Goal: Transaction & Acquisition: Obtain resource

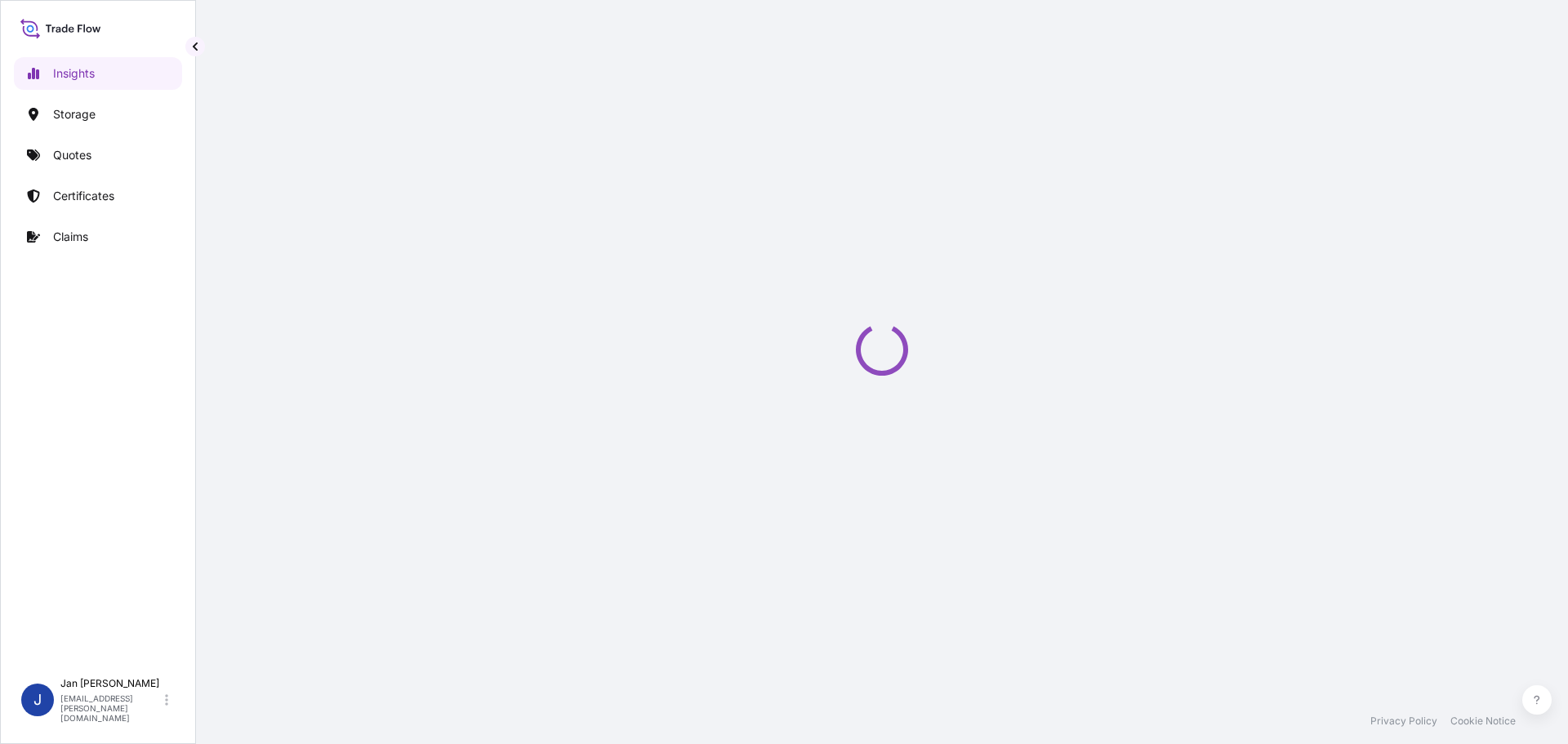
select select "2025"
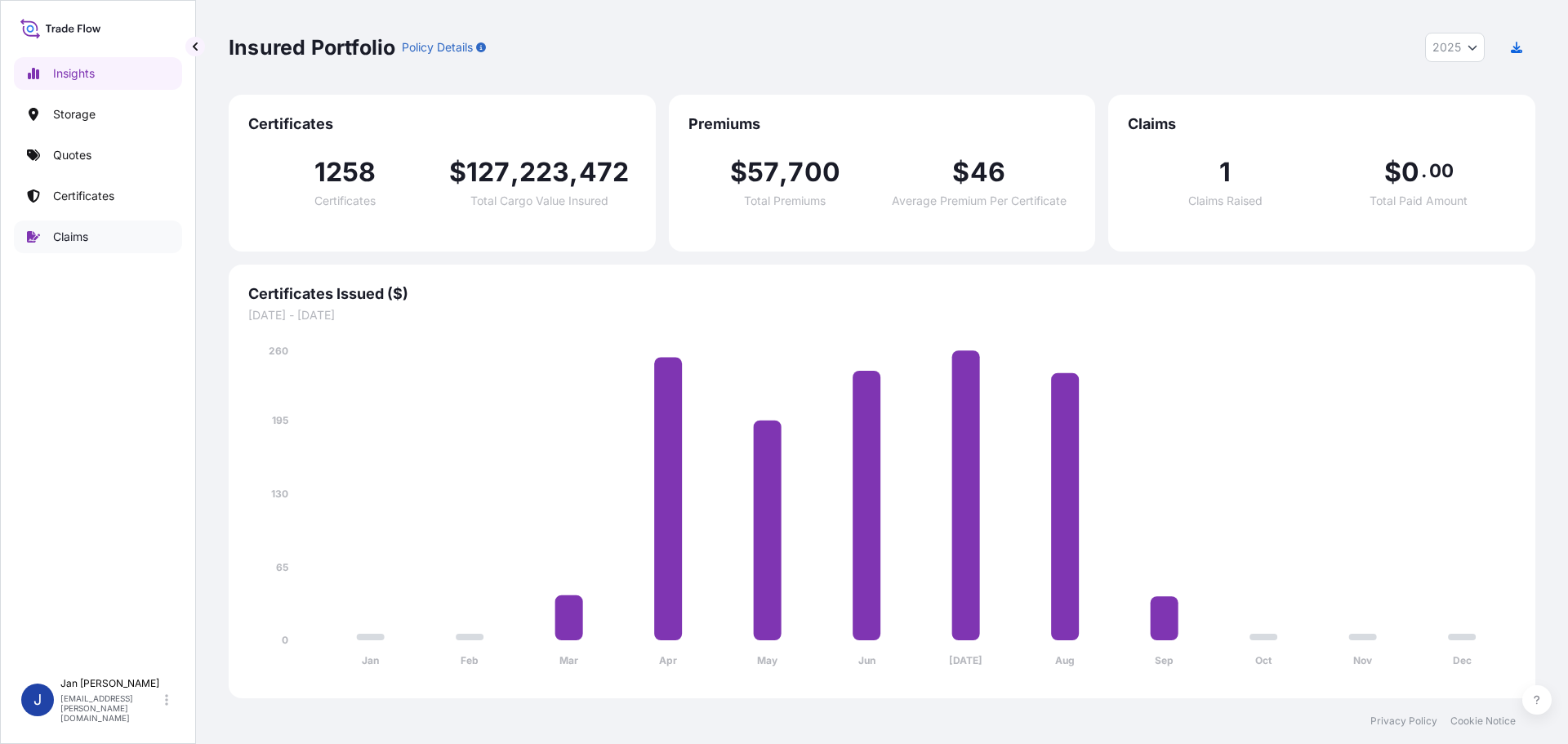
click at [53, 196] on p "Certificates" at bounding box center [83, 195] width 61 height 16
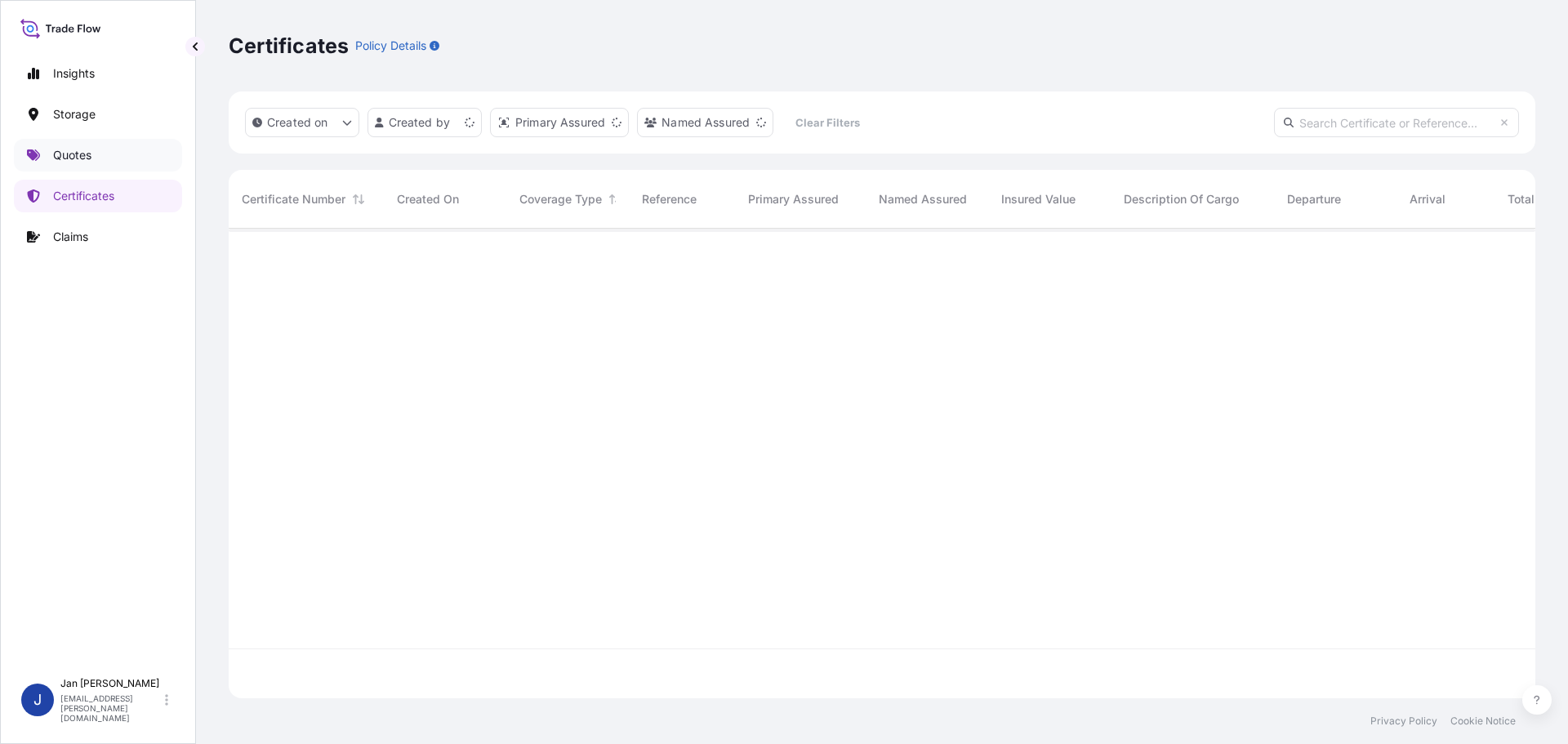
click at [78, 157] on p "Quotes" at bounding box center [72, 155] width 39 height 16
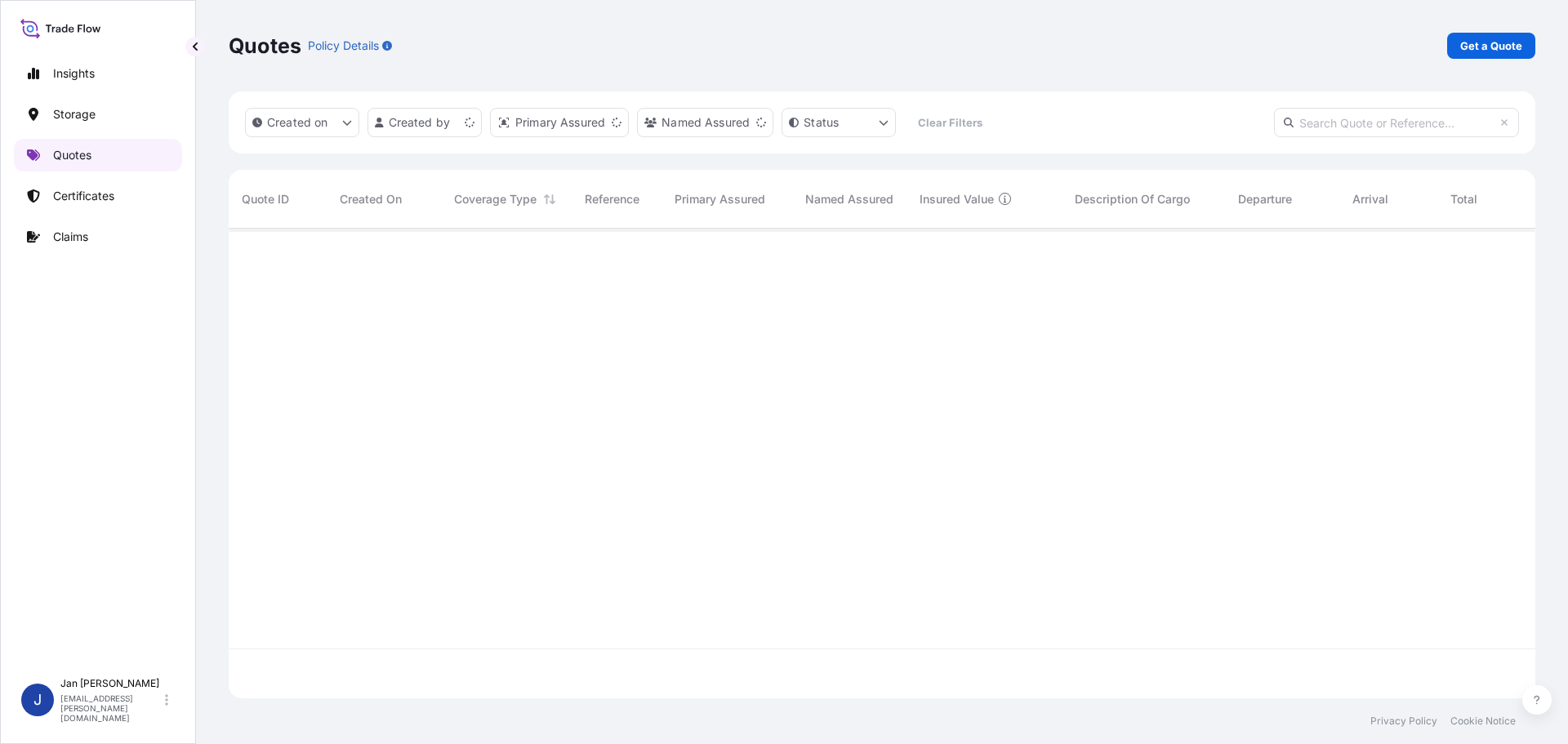
scroll to position [467, 1294]
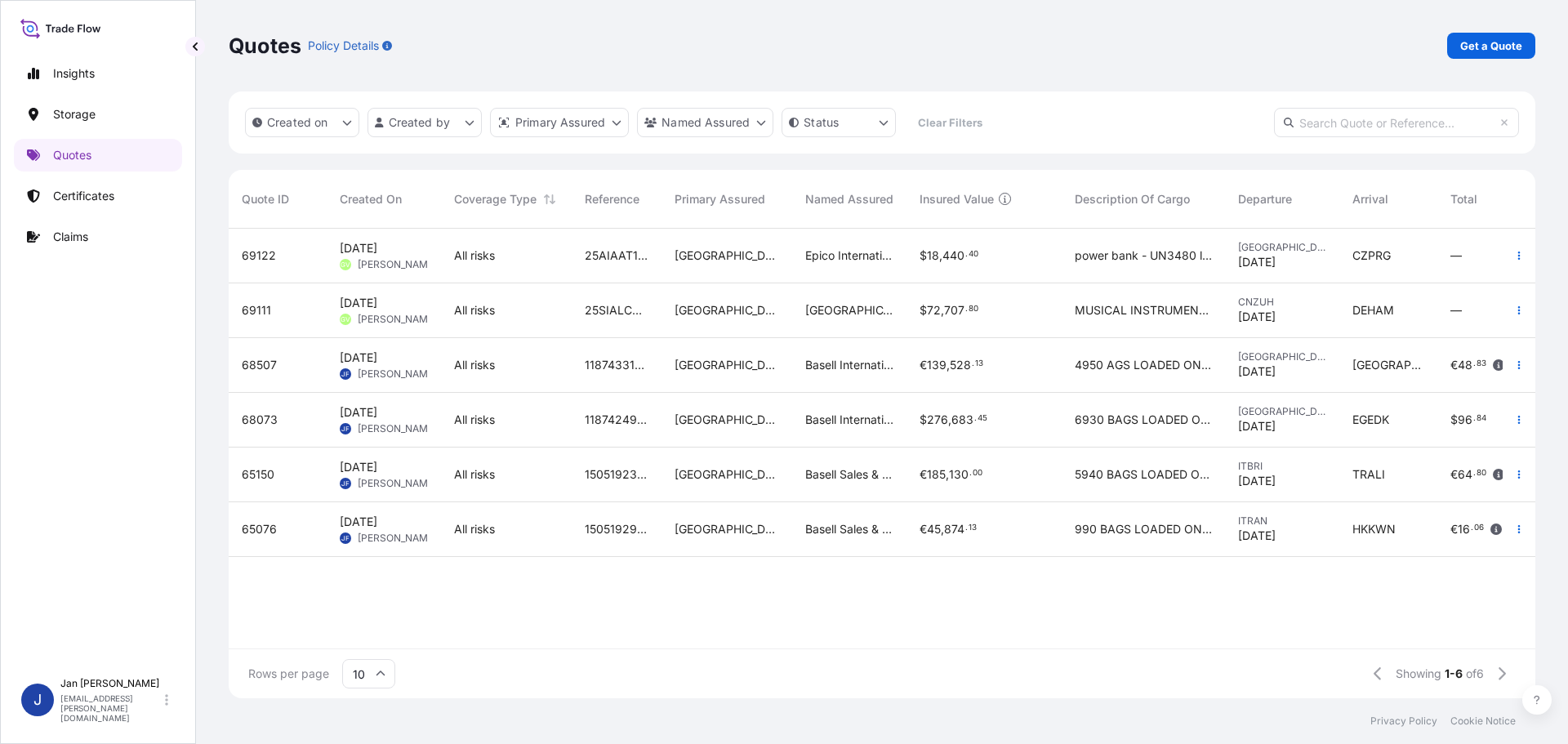
click at [959, 431] on div "$ 276 , 683 . 45" at bounding box center [984, 420] width 155 height 55
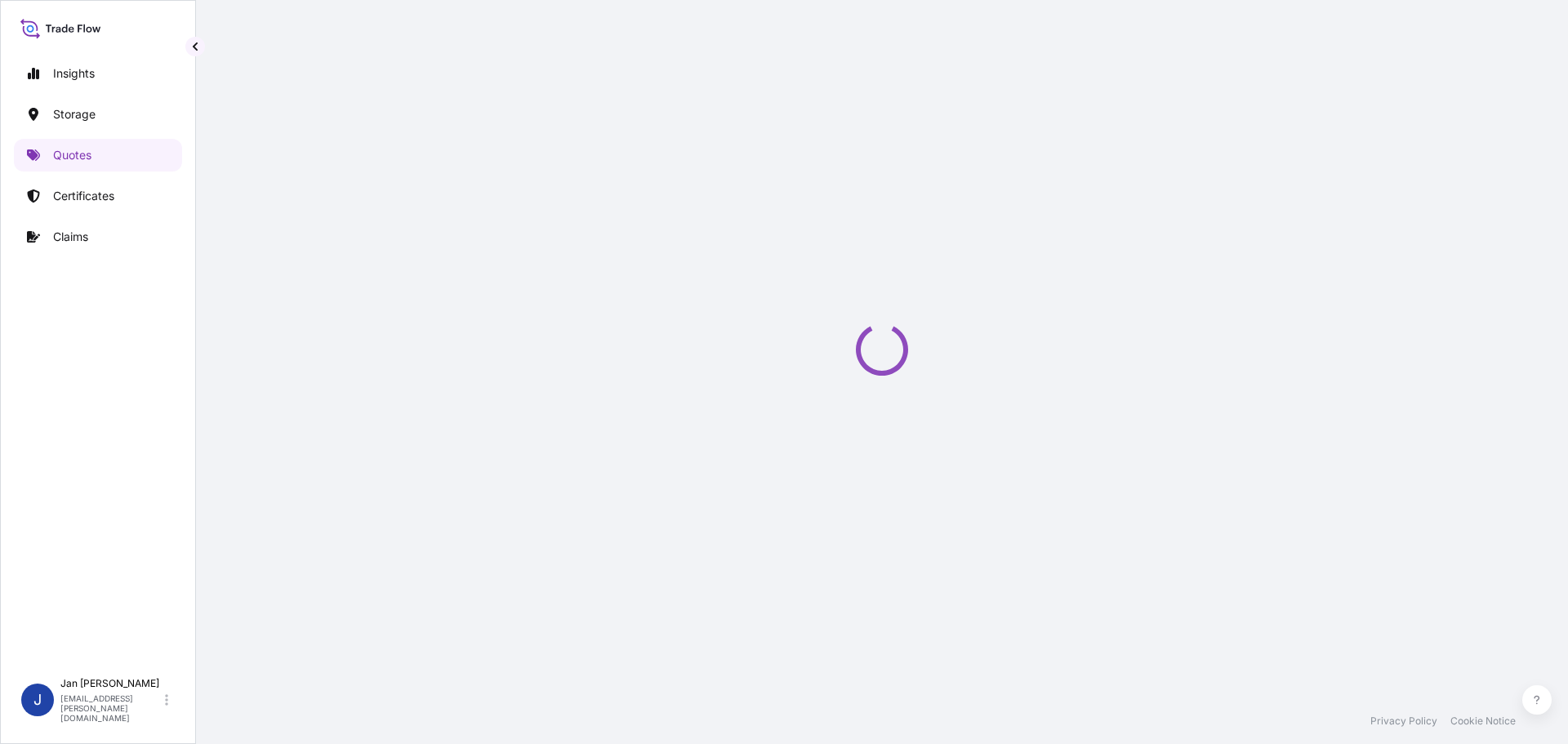
select select "Water"
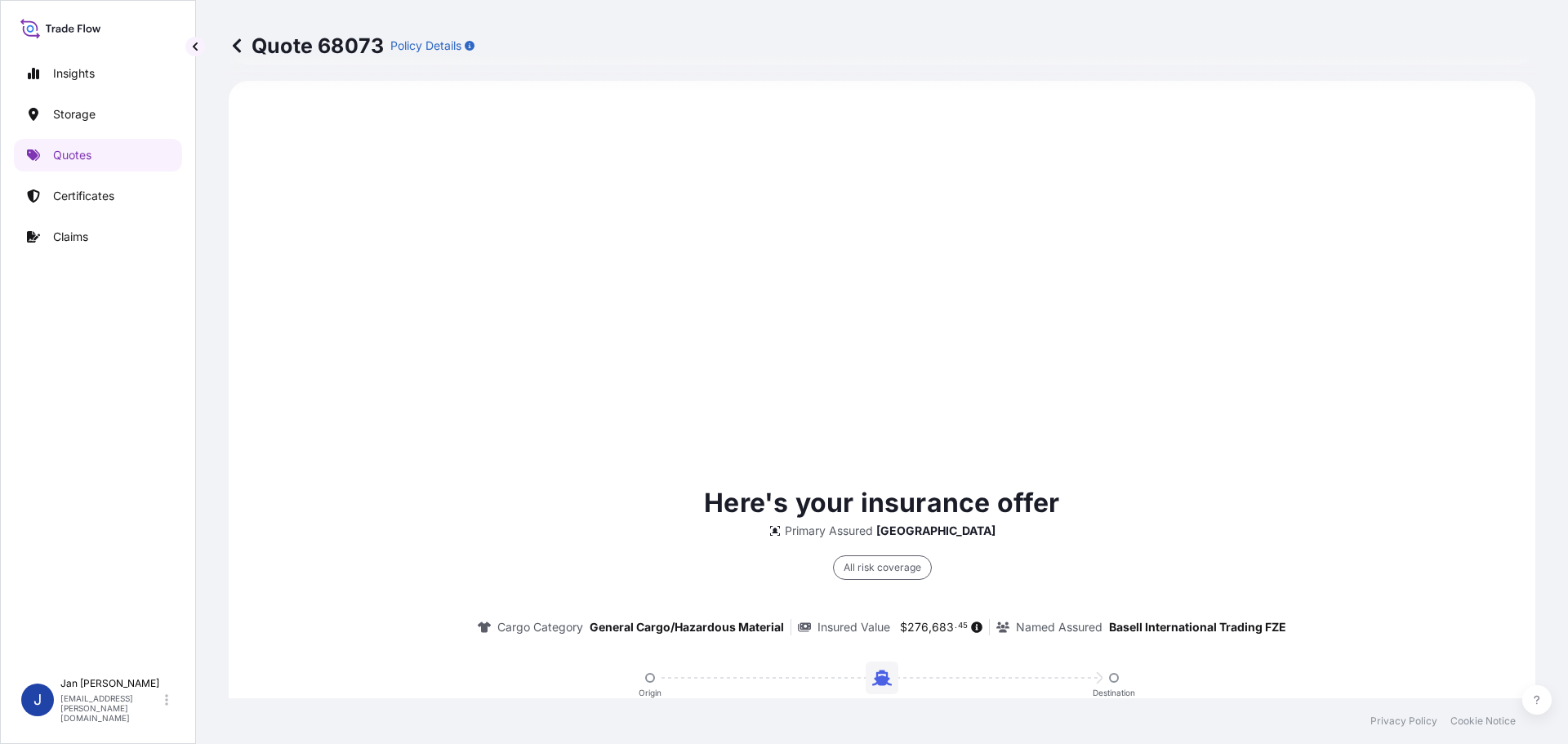
scroll to position [704, 0]
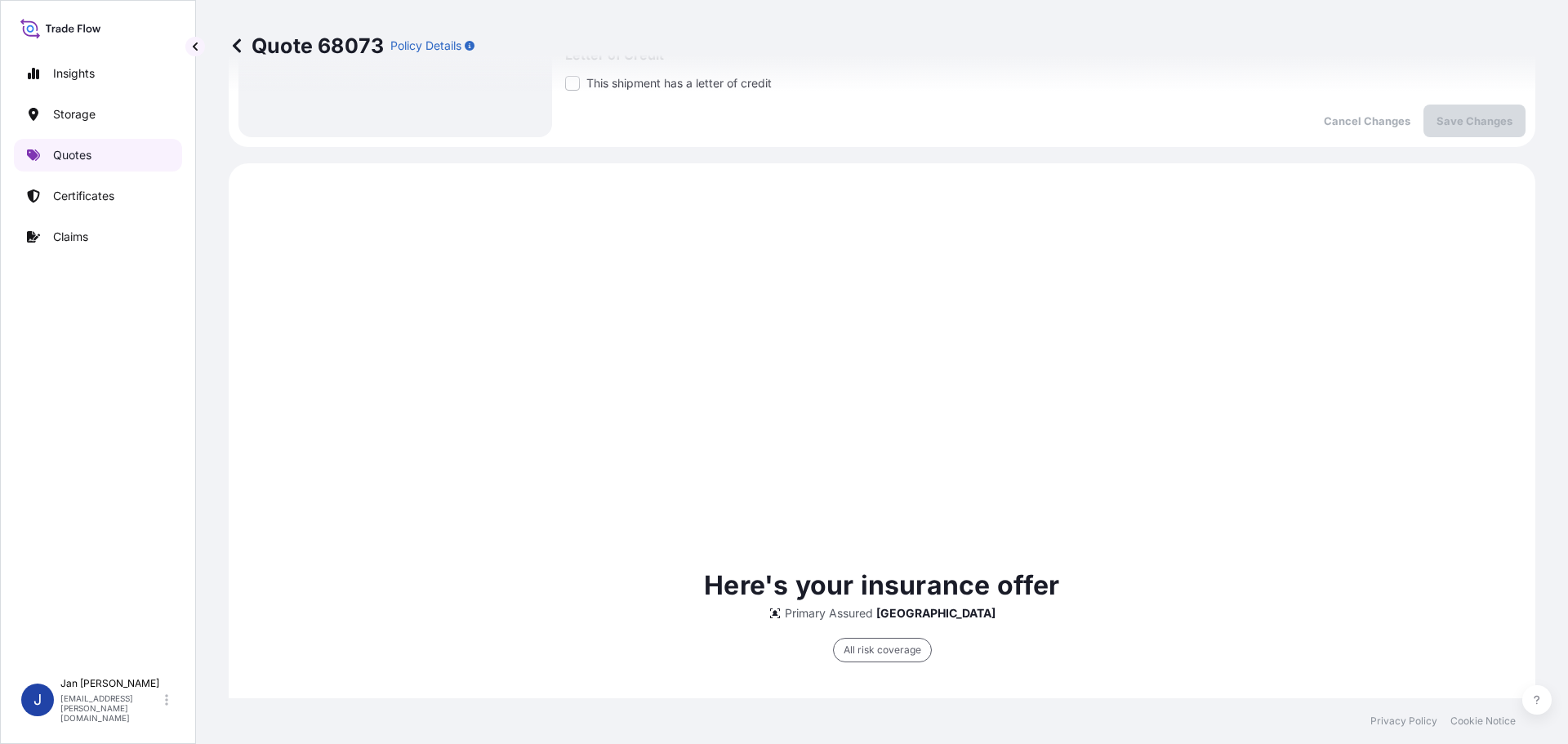
click at [66, 154] on p "Quotes" at bounding box center [72, 155] width 39 height 16
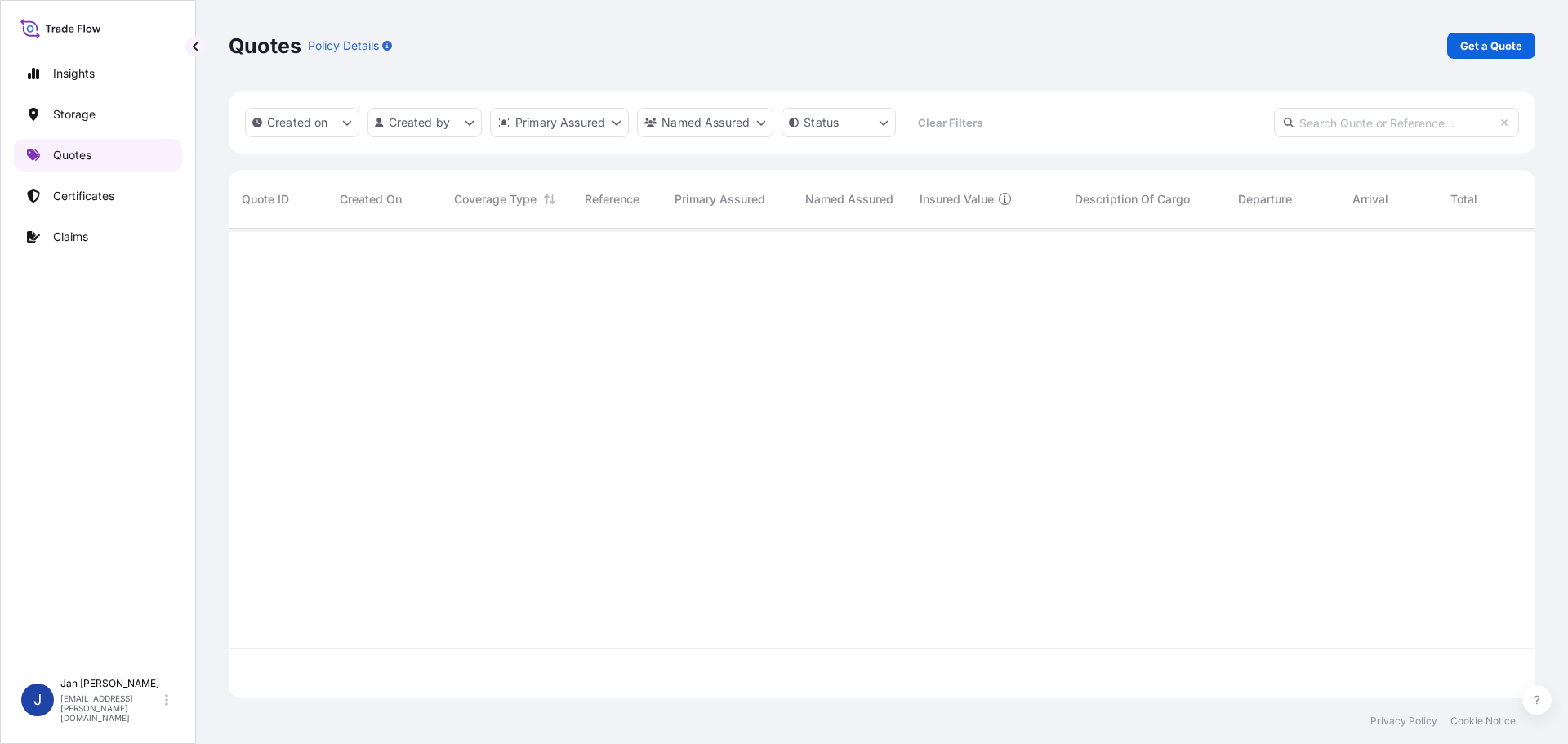
scroll to position [467, 1294]
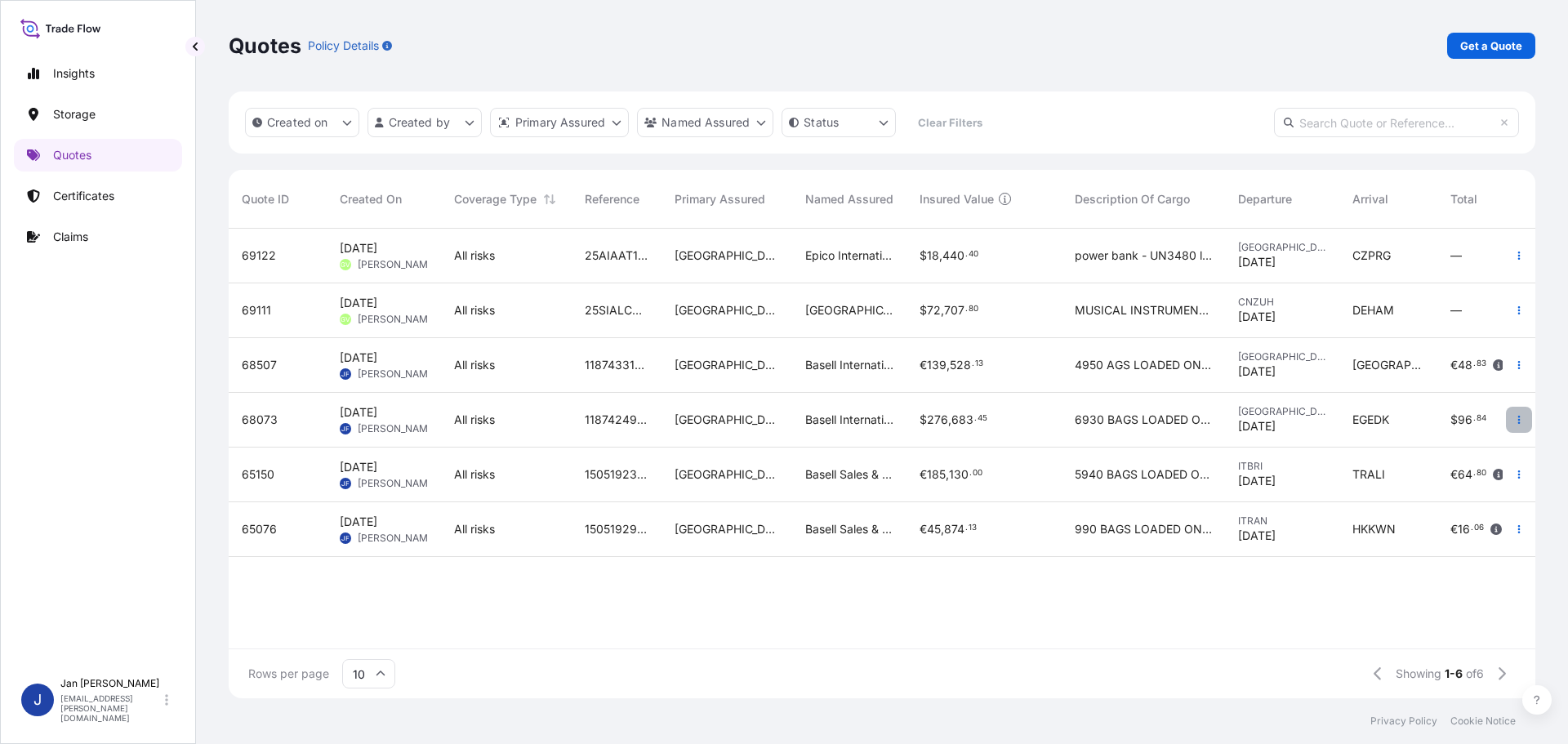
click at [1524, 409] on button "button" at bounding box center [1518, 420] width 26 height 26
click at [1448, 449] on p "Duplicate quote" at bounding box center [1453, 452] width 85 height 16
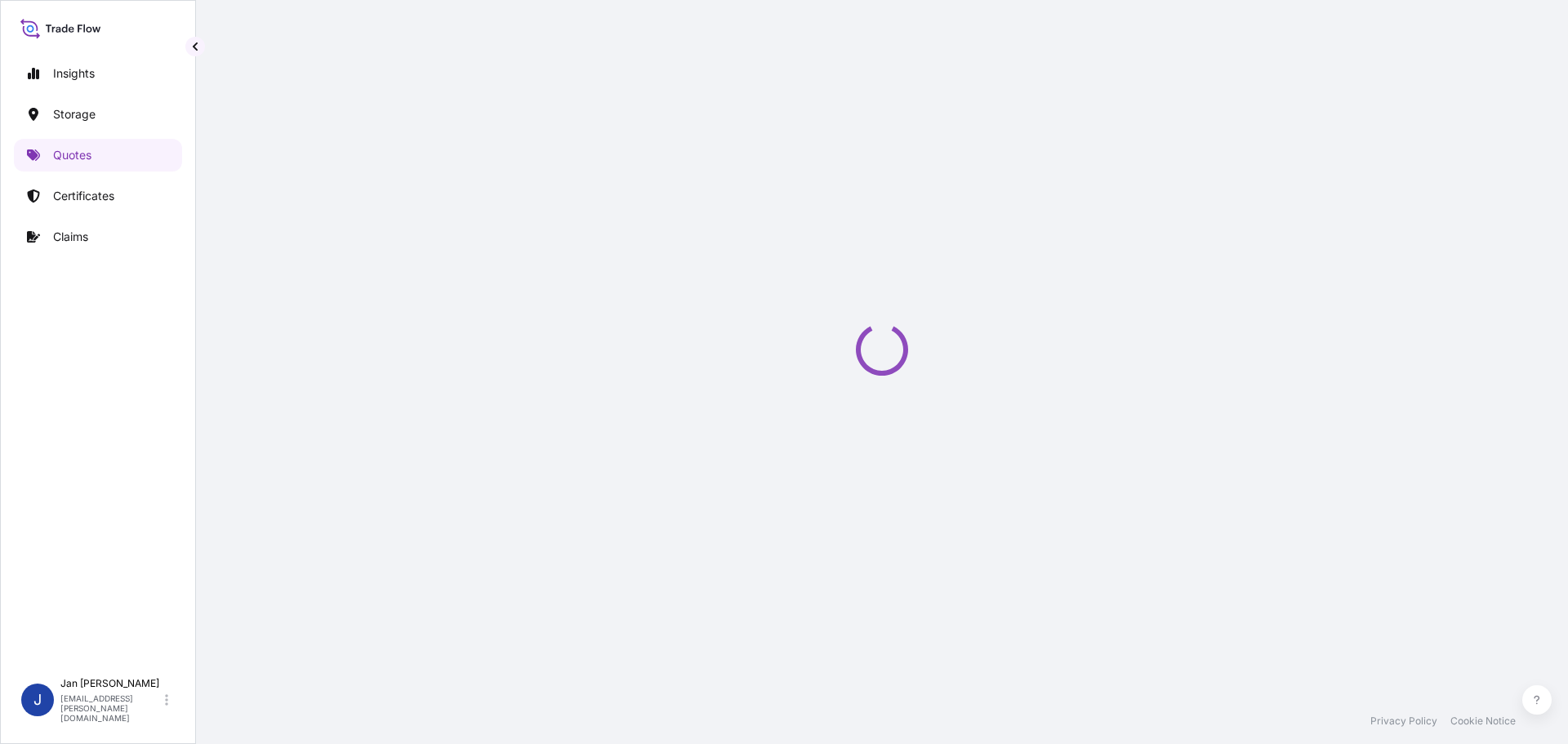
select select "Water"
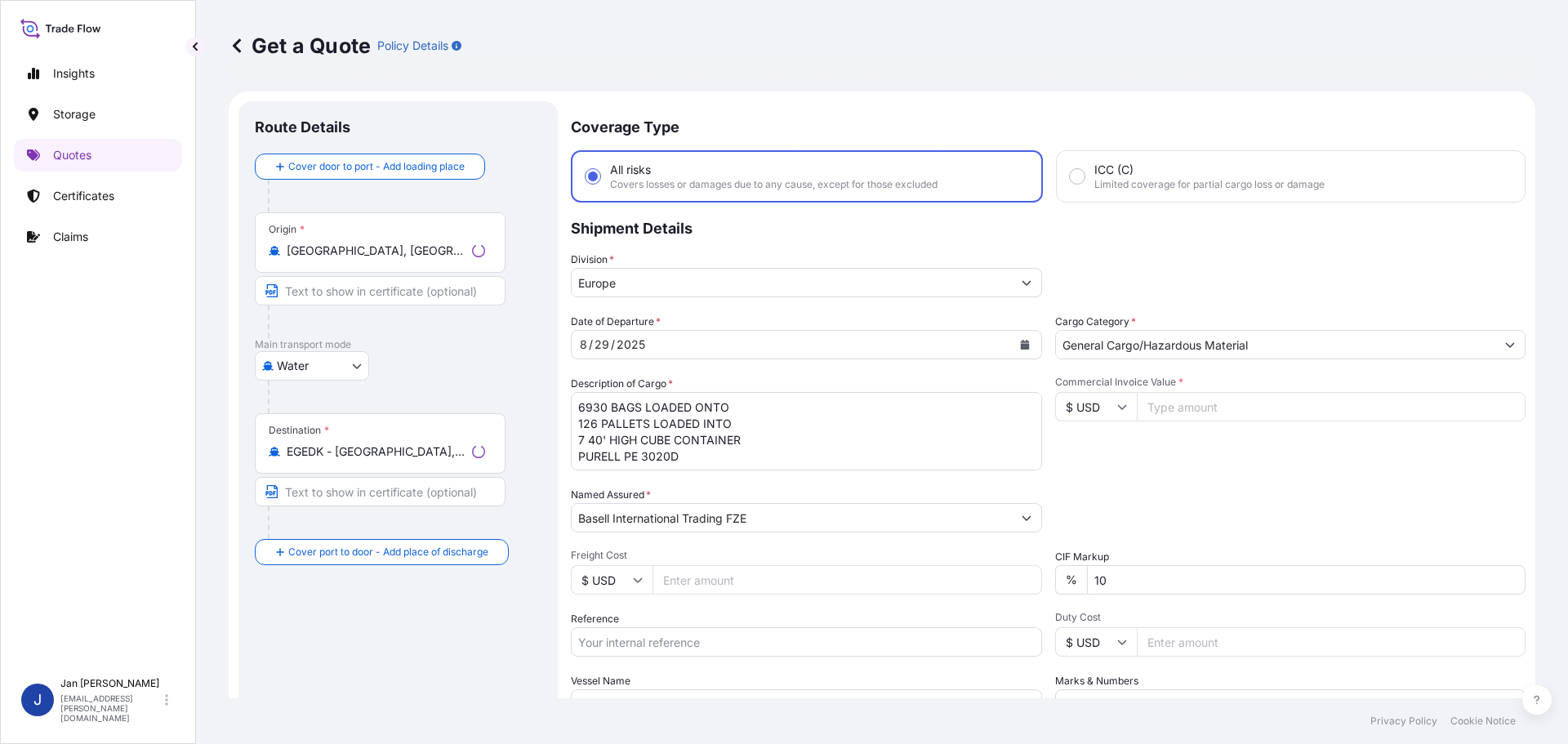
scroll to position [26, 0]
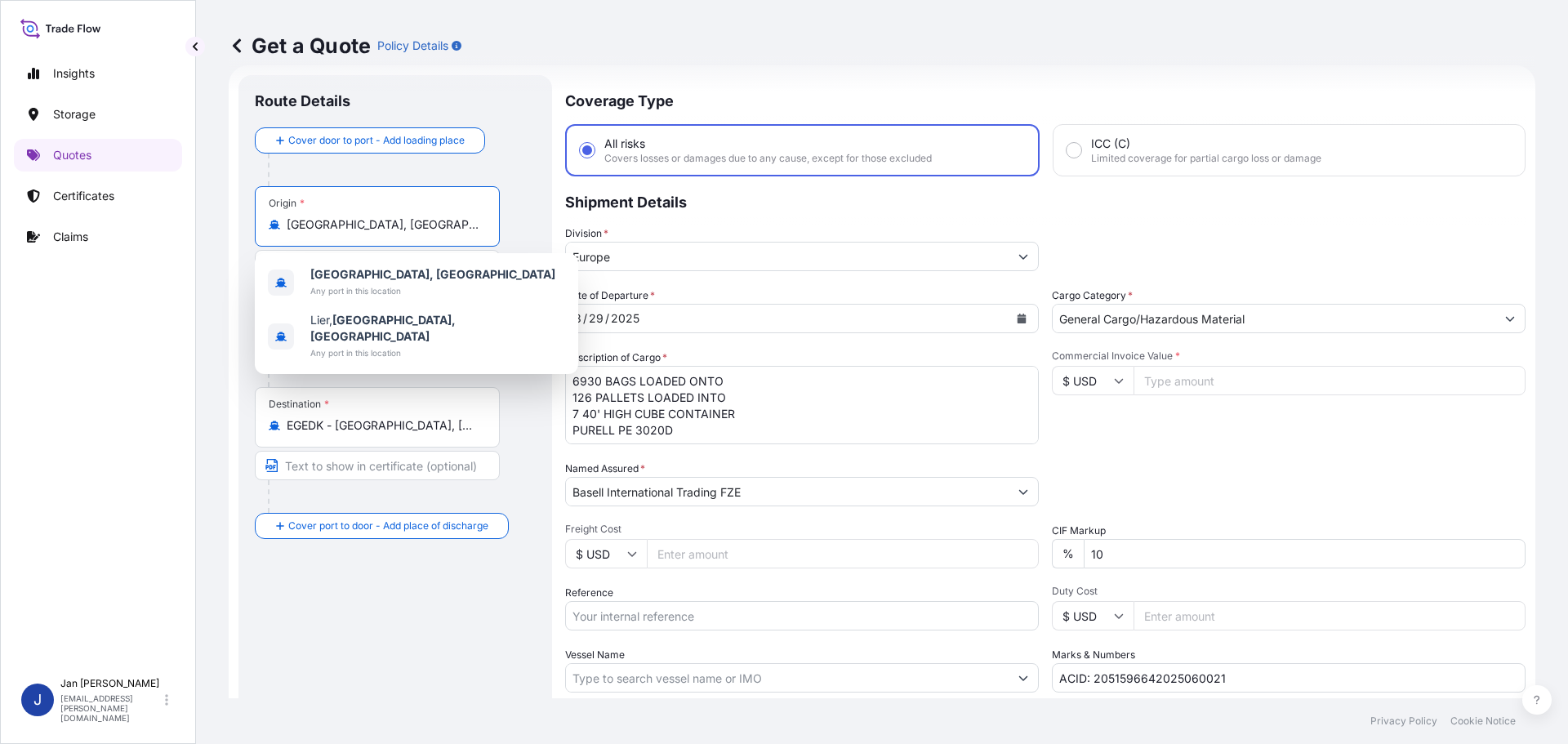
drag, startPoint x: 410, startPoint y: 227, endPoint x: 281, endPoint y: 223, distance: 129.1
click at [281, 223] on div "[GEOGRAPHIC_DATA], [GEOGRAPHIC_DATA]" at bounding box center [377, 224] width 217 height 16
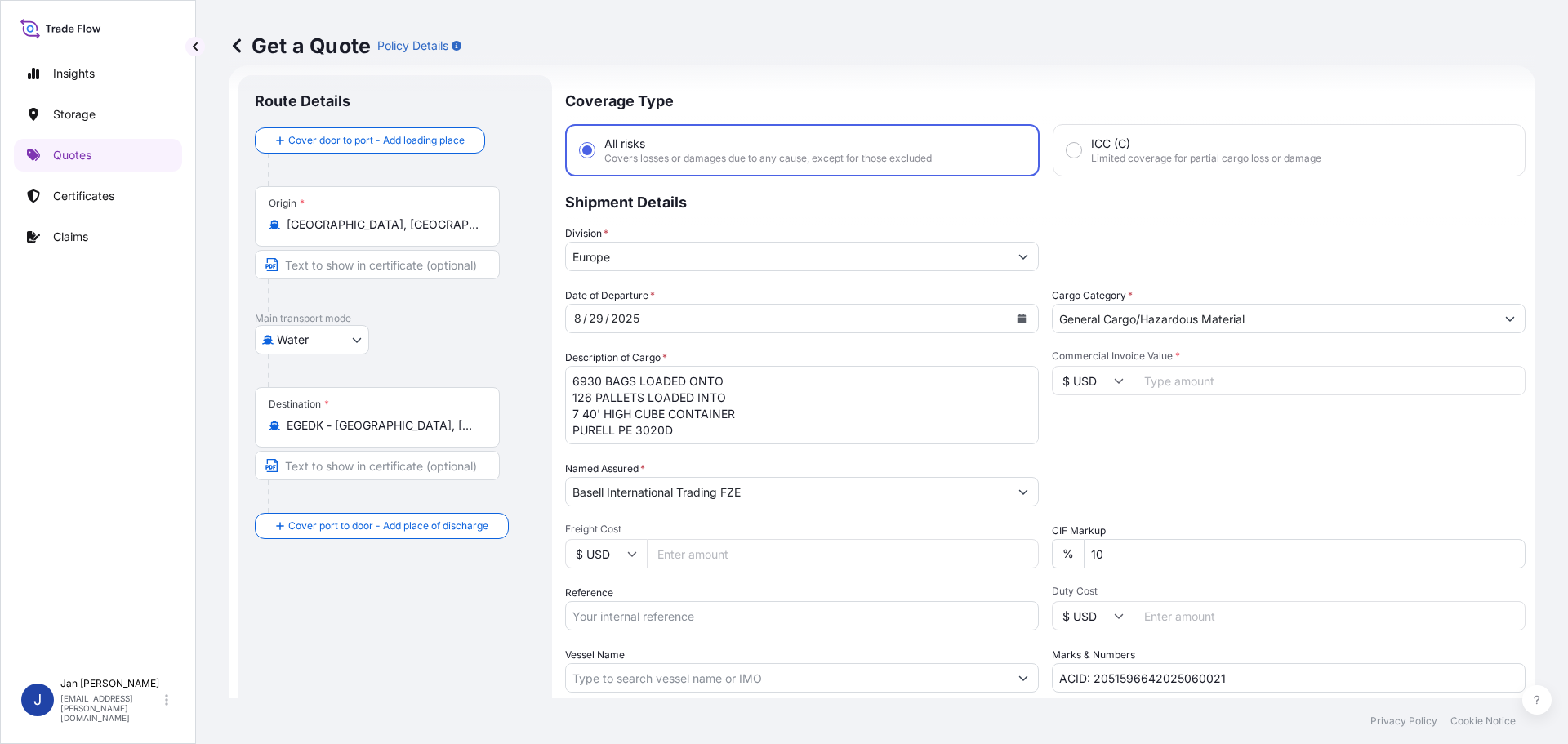
click at [420, 239] on div "Origin * [GEOGRAPHIC_DATA], [GEOGRAPHIC_DATA]" at bounding box center [377, 217] width 245 height 61
click at [420, 233] on input "[GEOGRAPHIC_DATA], [GEOGRAPHIC_DATA]" at bounding box center [382, 224] width 193 height 16
type input "GBFXT - Felixstowe, [GEOGRAPHIC_DATA]"
click at [436, 430] on input "EGEDK - [GEOGRAPHIC_DATA], [GEOGRAPHIC_DATA]" at bounding box center [382, 431] width 193 height 16
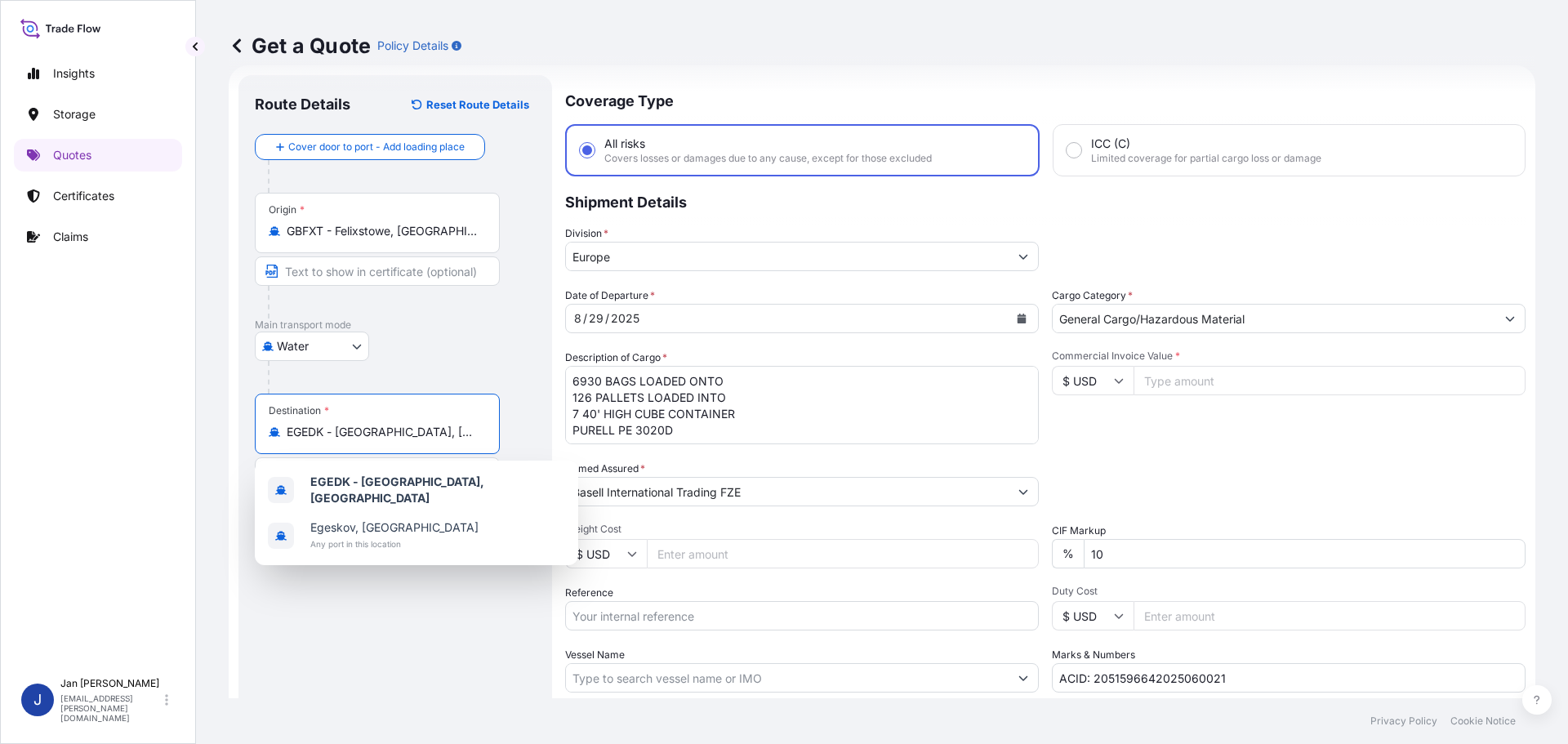
drag, startPoint x: 433, startPoint y: 438, endPoint x: 285, endPoint y: 434, distance: 148.1
click at [285, 434] on div "EGEDK - [GEOGRAPHIC_DATA], [GEOGRAPHIC_DATA]" at bounding box center [377, 431] width 217 height 16
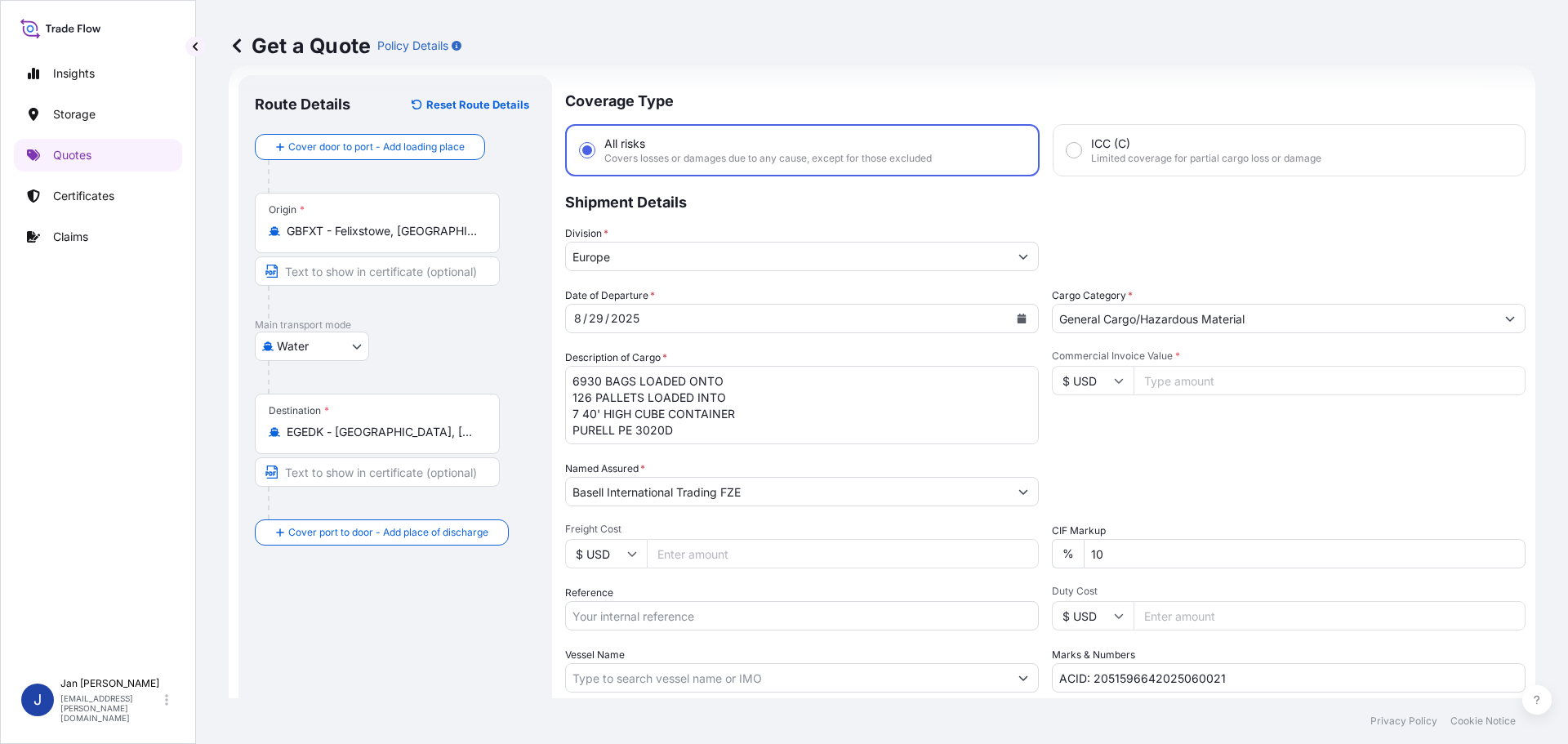
click at [443, 445] on div "Destination * EGEDK - [GEOGRAPHIC_DATA], [GEOGRAPHIC_DATA]" at bounding box center [377, 424] width 245 height 61
click at [443, 441] on input "EGEDK - [GEOGRAPHIC_DATA], [GEOGRAPHIC_DATA]" at bounding box center [382, 431] width 193 height 16
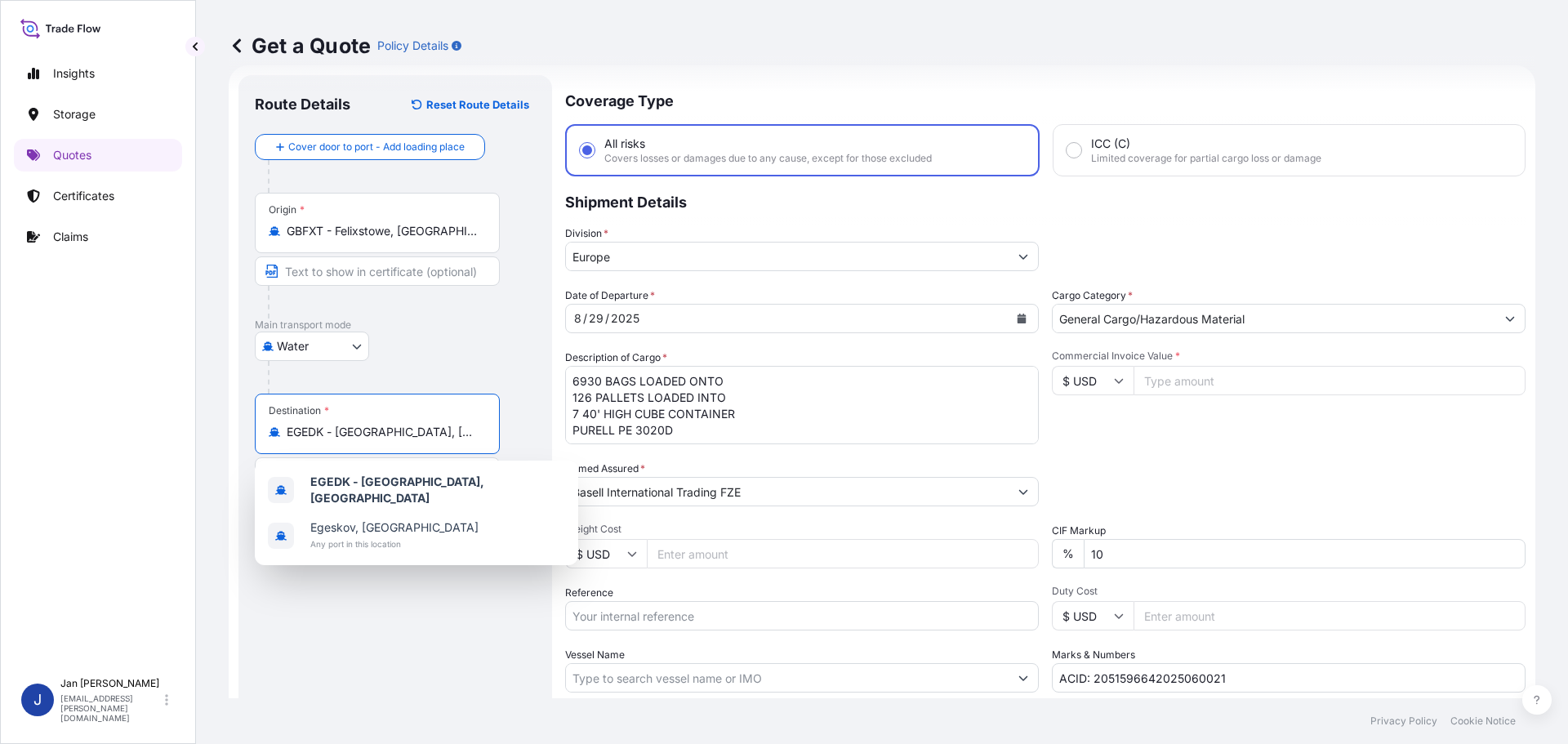
paste input "AVCILAR"
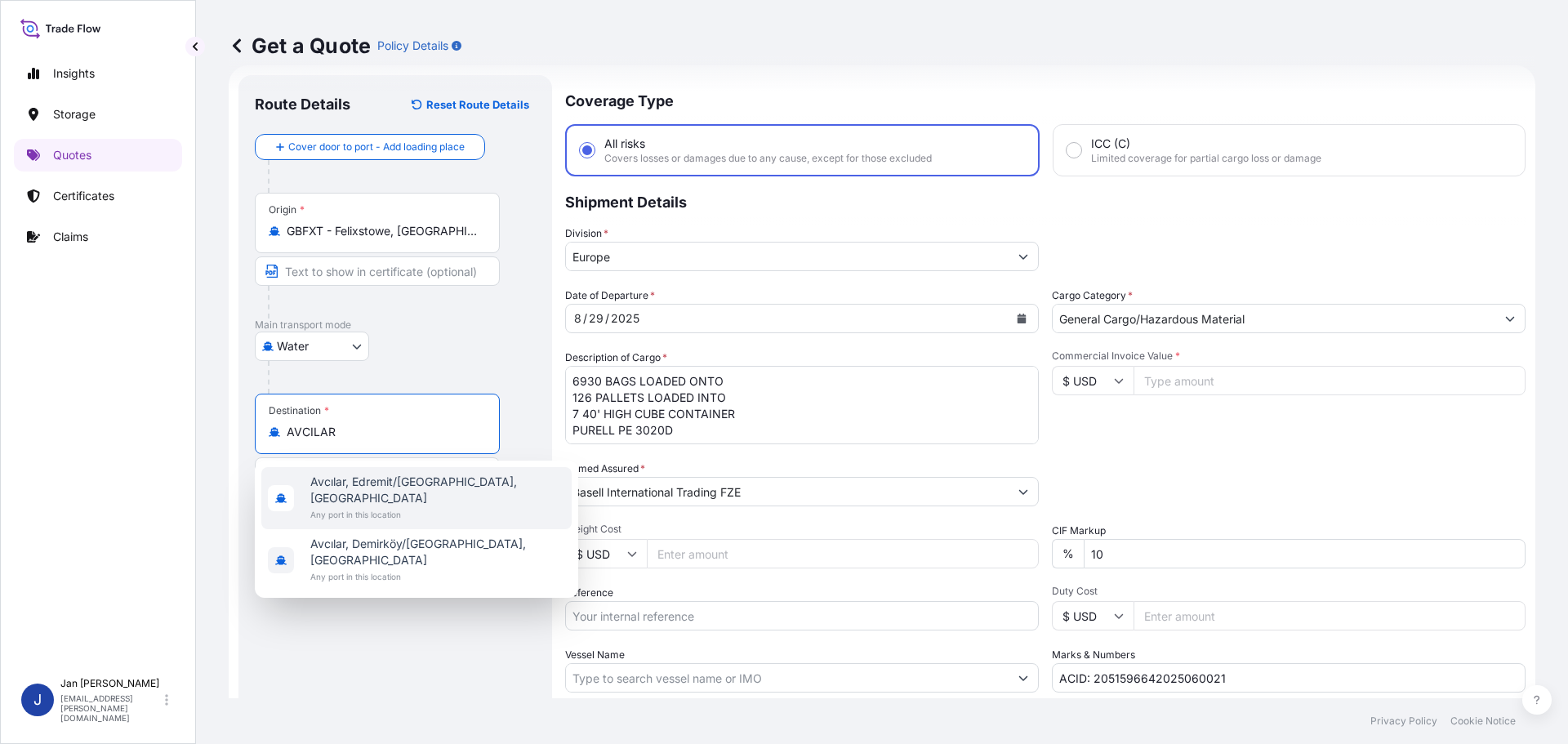
click at [355, 486] on span "Avcılar, Edremit/[GEOGRAPHIC_DATA], [GEOGRAPHIC_DATA]" at bounding box center [437, 490] width 255 height 33
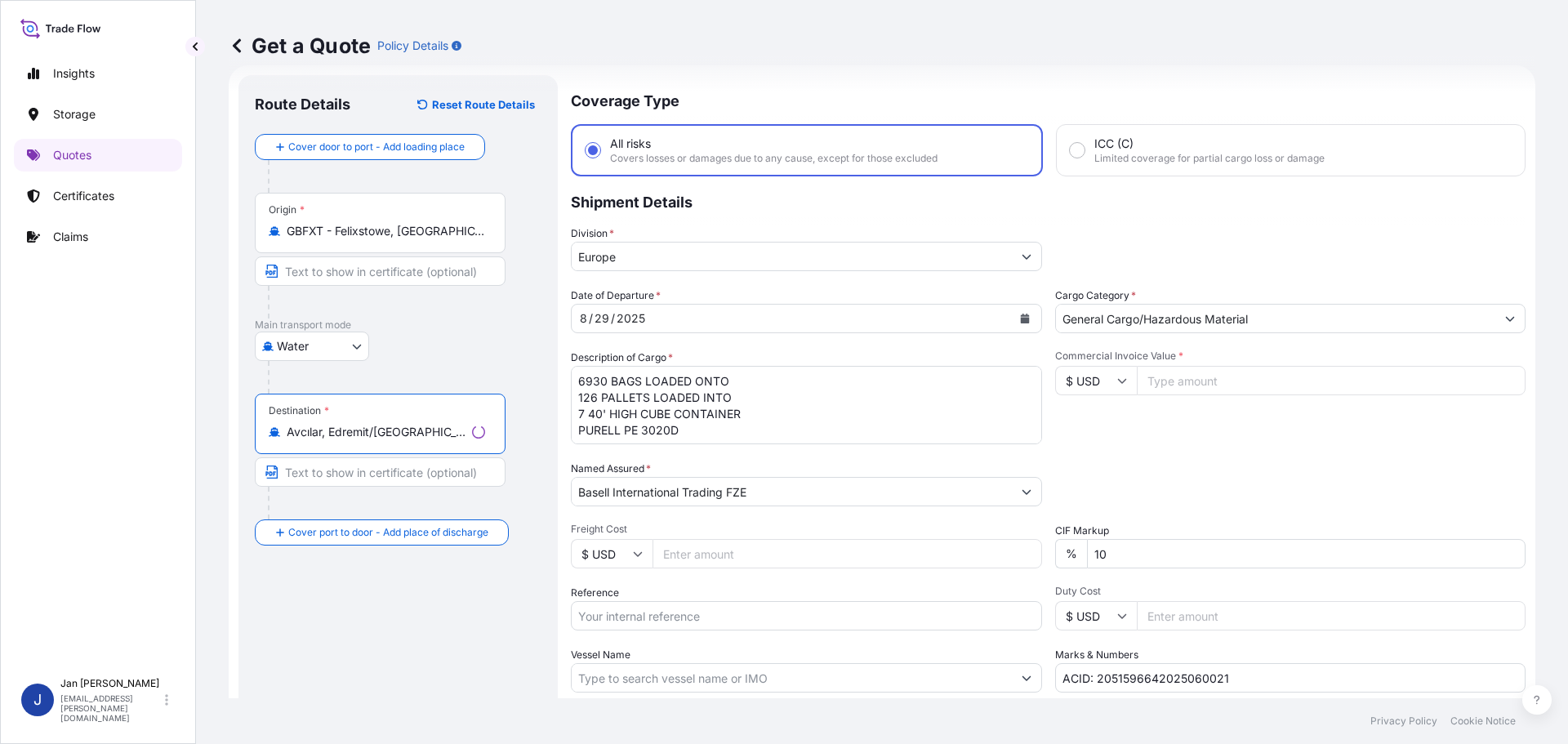
type input "Avcılar, Edremit/[GEOGRAPHIC_DATA], [GEOGRAPHIC_DATA]"
click at [634, 321] on div "2025" at bounding box center [631, 318] width 32 height 19
click at [1017, 316] on icon "Calendar" at bounding box center [1021, 318] width 9 height 10
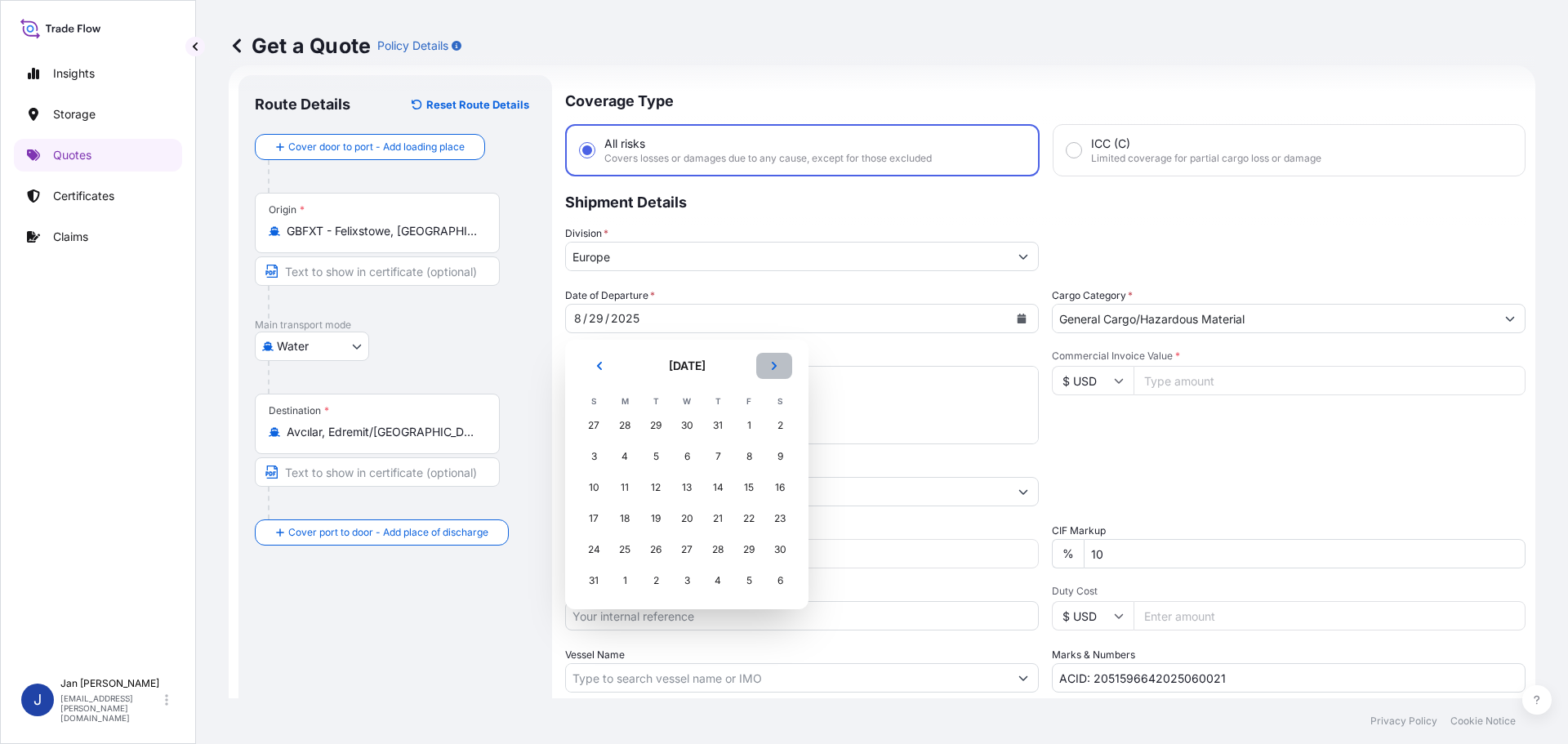
click at [771, 367] on icon "Next" at bounding box center [774, 367] width 10 height 10
click at [604, 459] on div "7" at bounding box center [593, 457] width 29 height 29
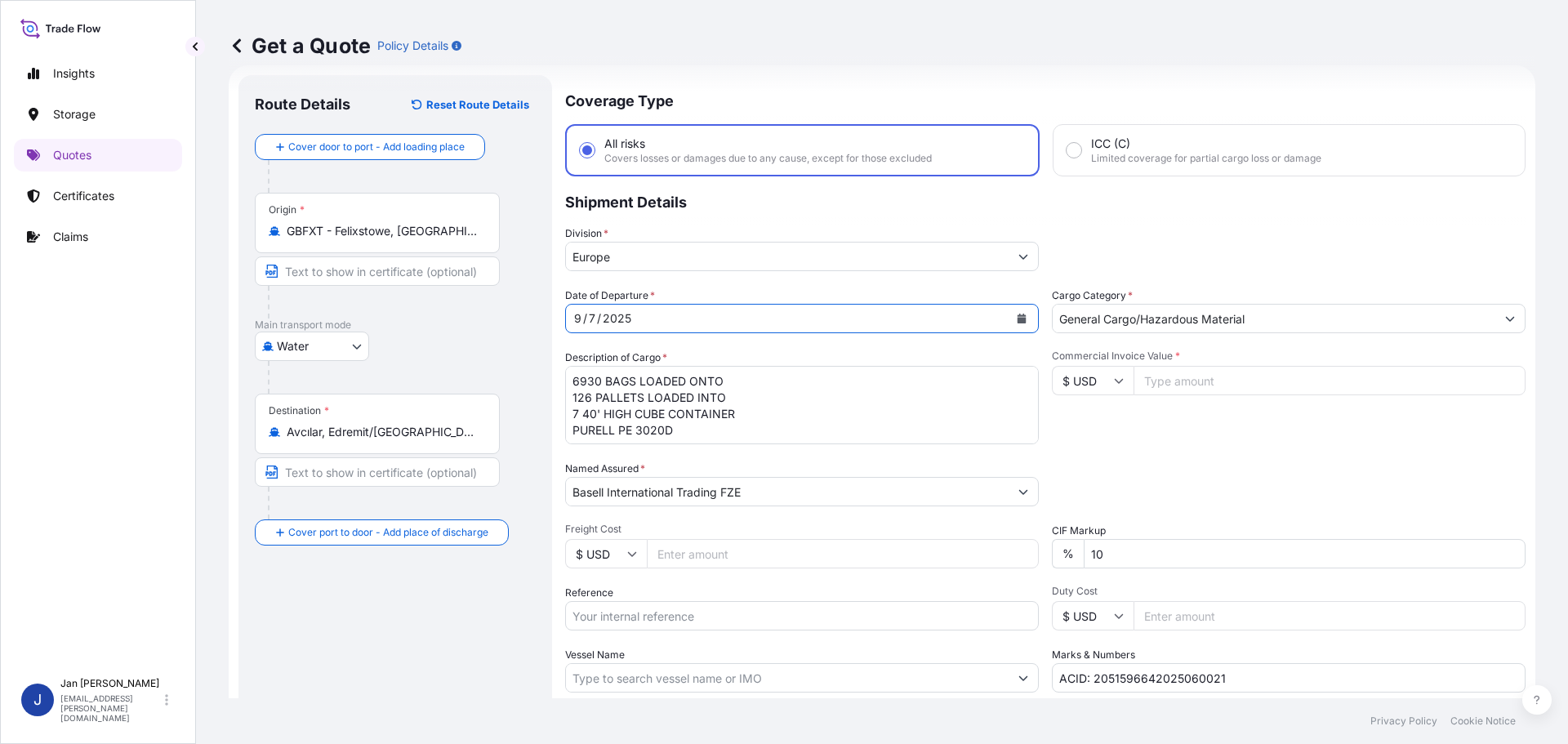
scroll to position [0, 0]
drag, startPoint x: 688, startPoint y: 435, endPoint x: 439, endPoint y: 327, distance: 271.4
click at [439, 327] on form "Route Details Reset Route Details Cover door to port - Add loading place Place …" at bounding box center [881, 445] width 1306 height 759
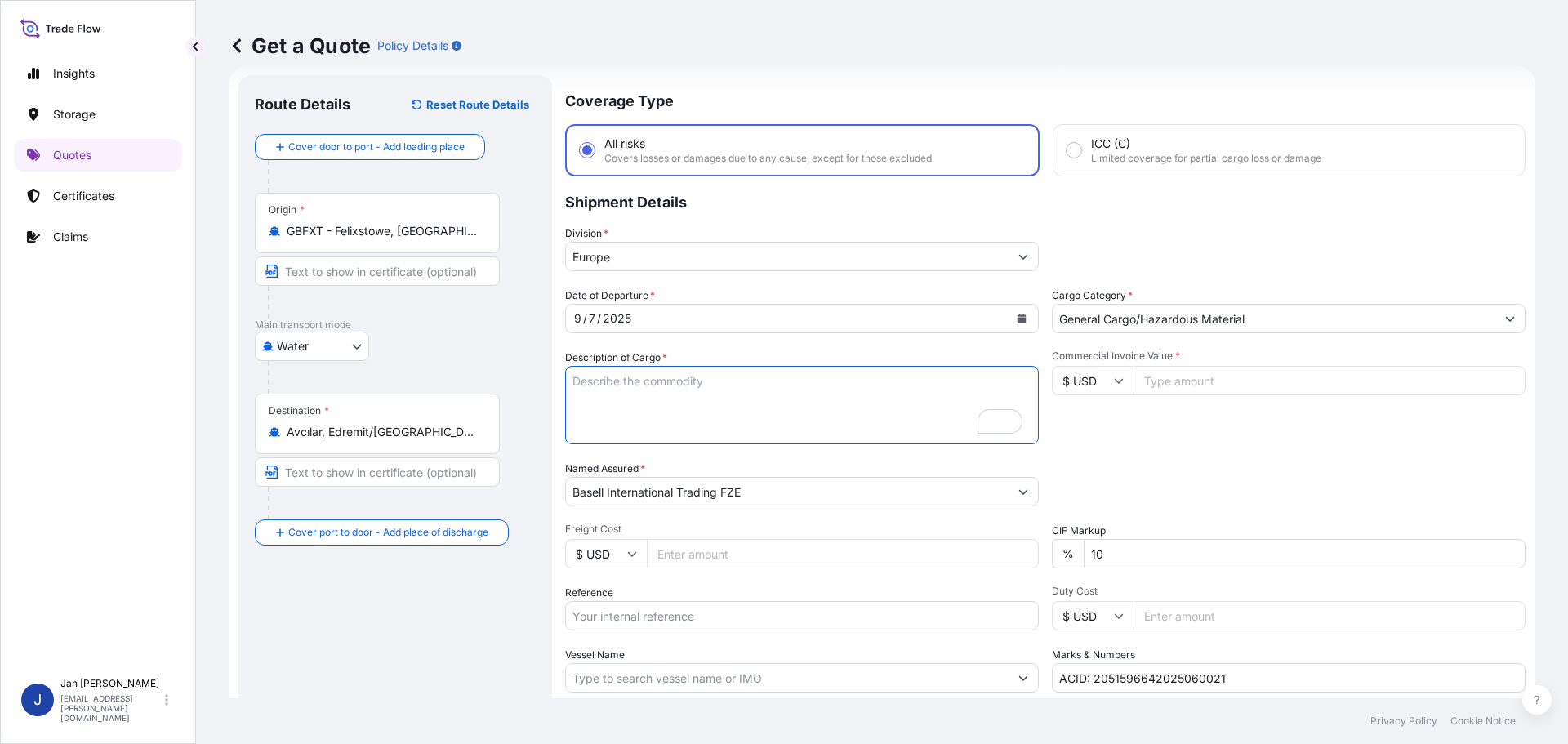
scroll to position [26, 0]
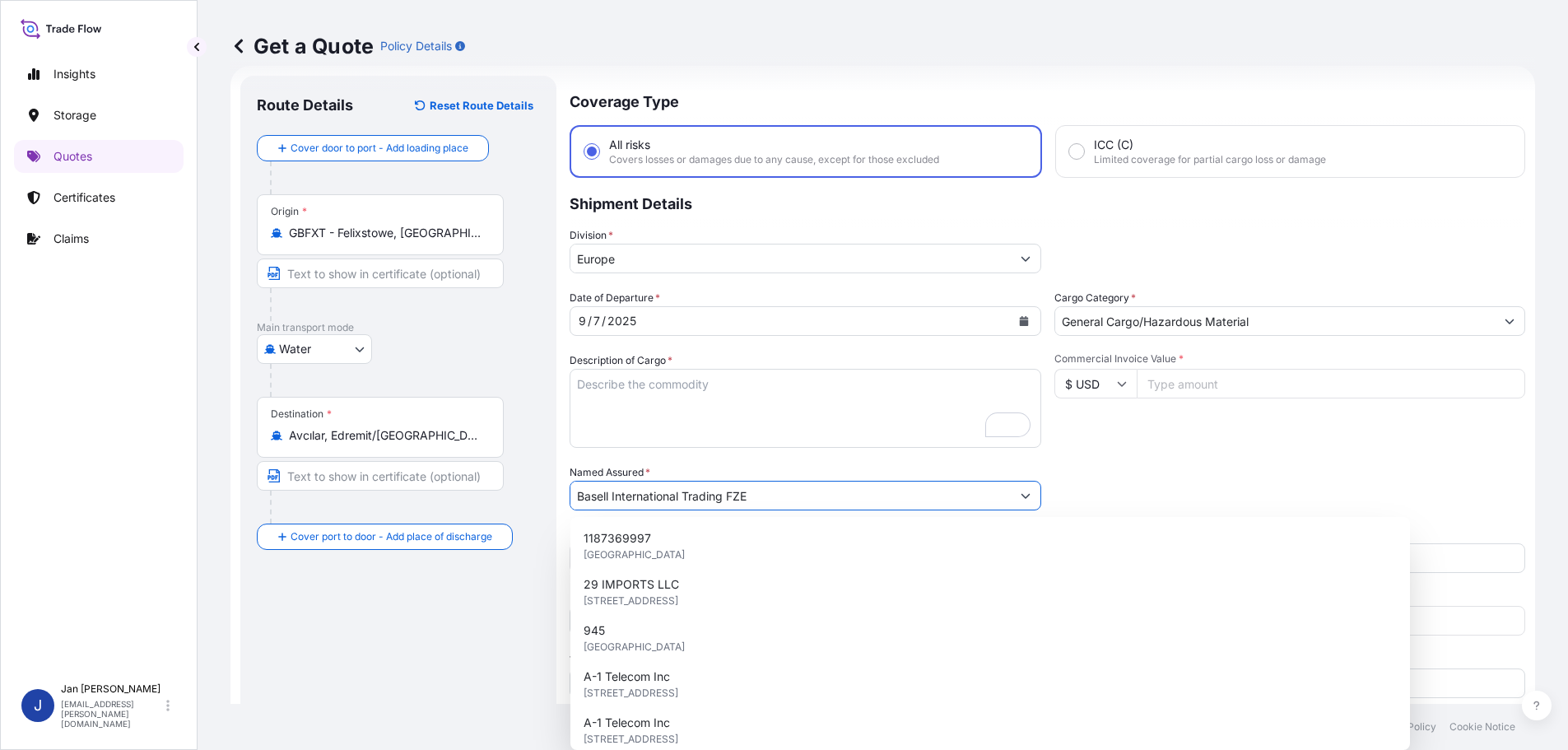
drag, startPoint x: 795, startPoint y: 500, endPoint x: 264, endPoint y: 431, distance: 535.5
click at [268, 432] on form "Route Details Reset Route Details Cover door to port - Add loading place Place …" at bounding box center [882, 448] width 1305 height 765
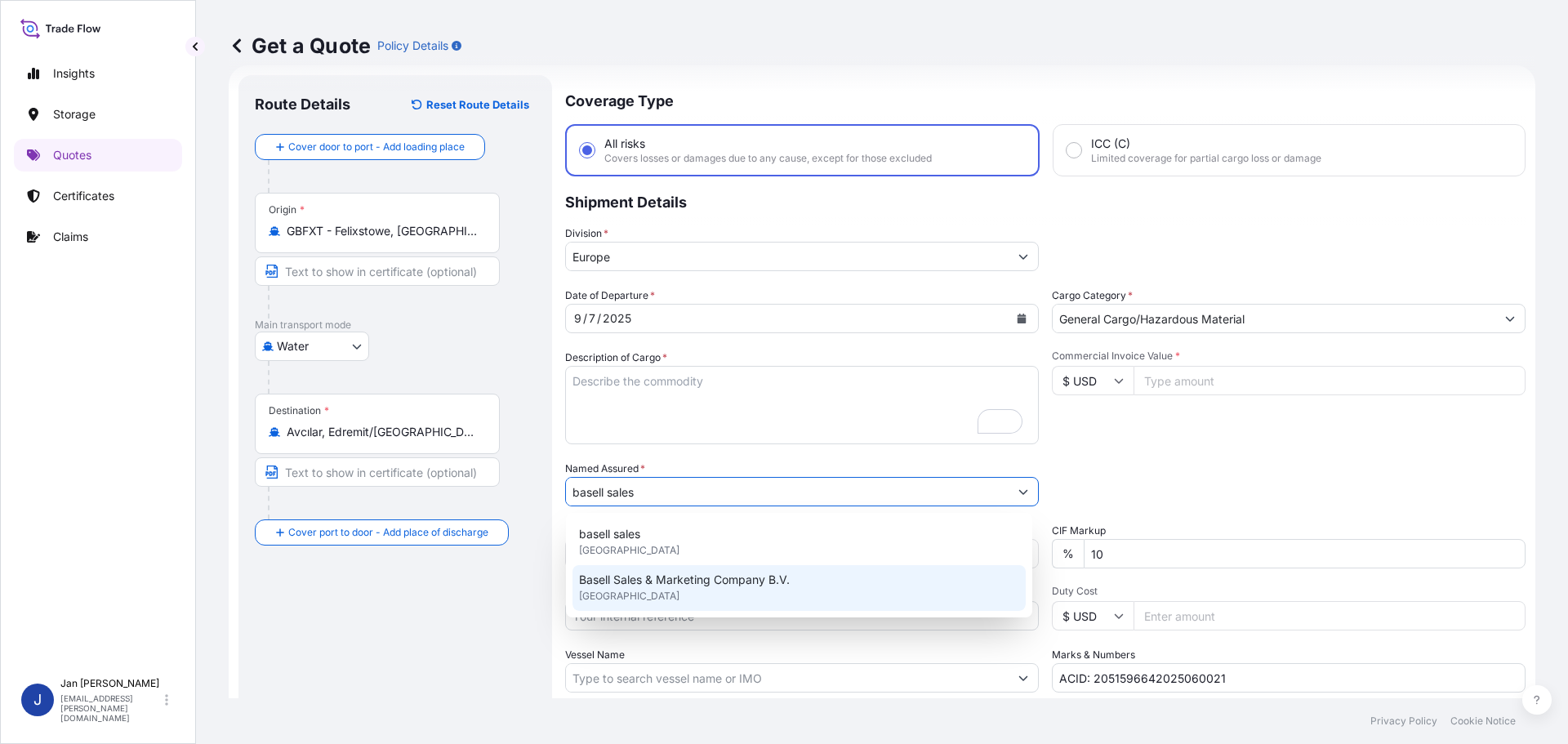
click at [688, 585] on span "Basell Sales & Marketing Company B.V." at bounding box center [684, 580] width 211 height 16
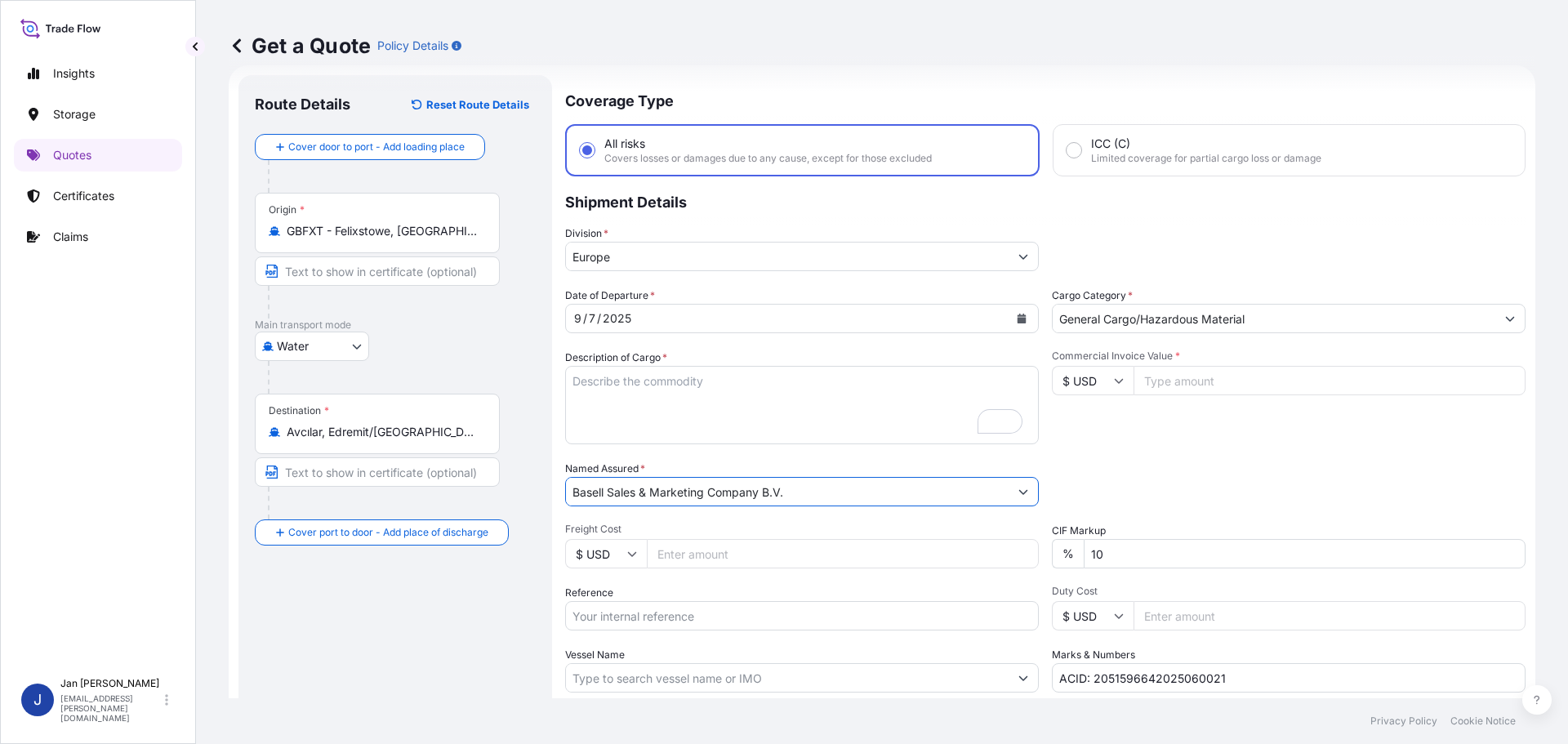
type input "Basell Sales & Marketing Company B.V."
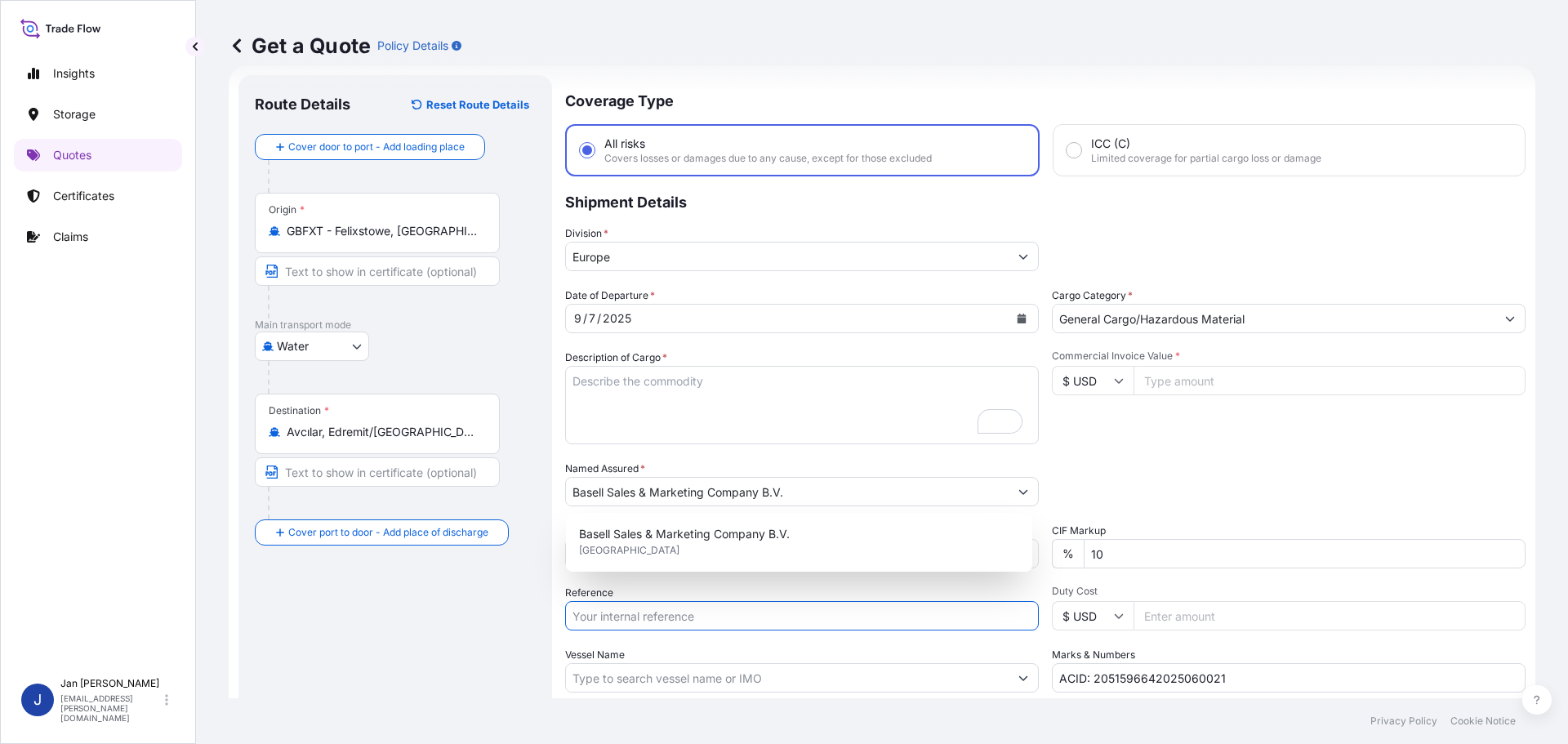
click at [614, 616] on input "Reference" at bounding box center [802, 616] width 473 height 29
paste input "5013225018 304257886"
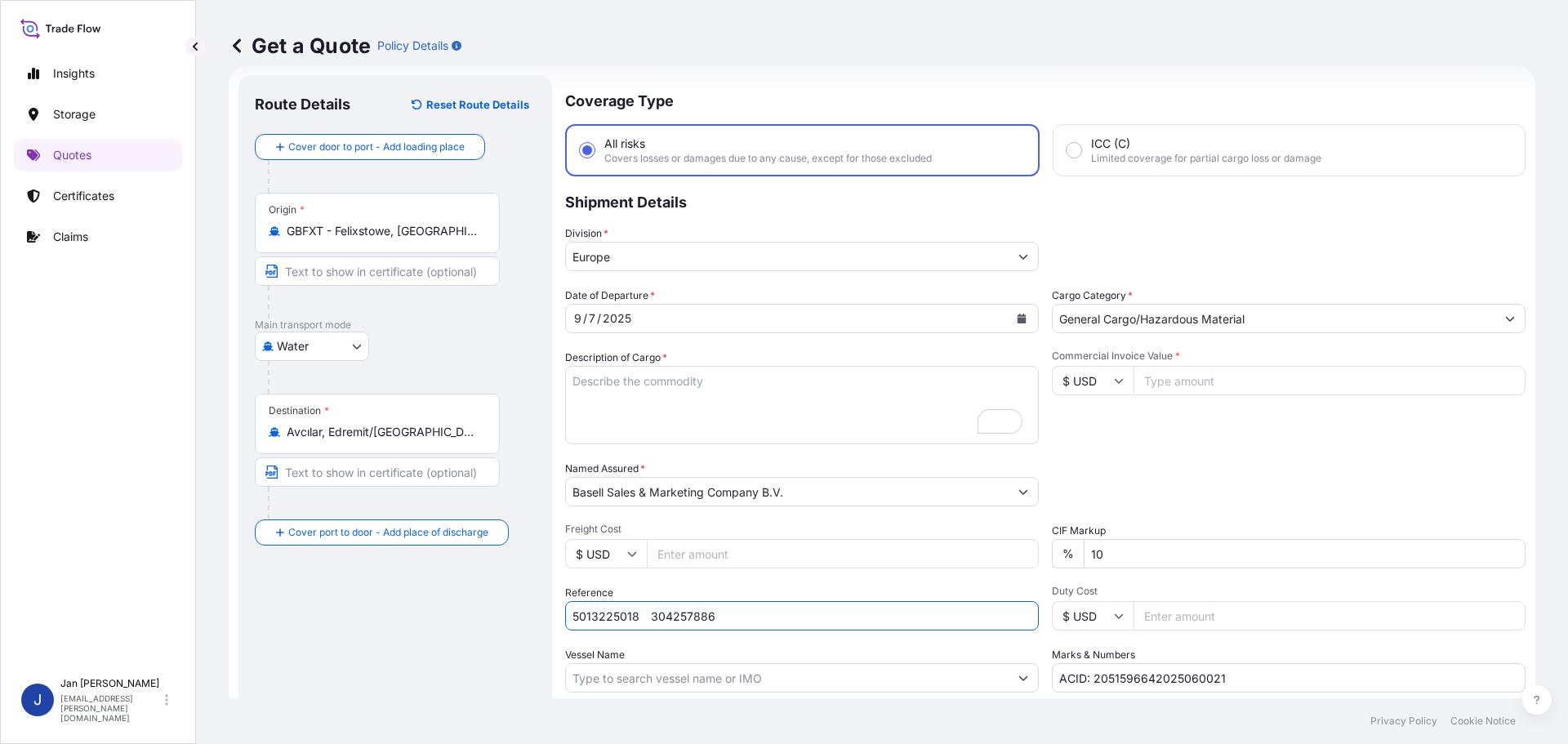
click at [643, 619] on input "5013225018 304257886" at bounding box center [802, 616] width 473 height 29
click at [794, 613] on input "5013225018 304257886" at bounding box center [802, 616] width 473 height 29
paste input "1187433668"
type input "5013225018 304257886 1187433668"
click at [678, 677] on input "Vessel Name" at bounding box center [787, 677] width 443 height 29
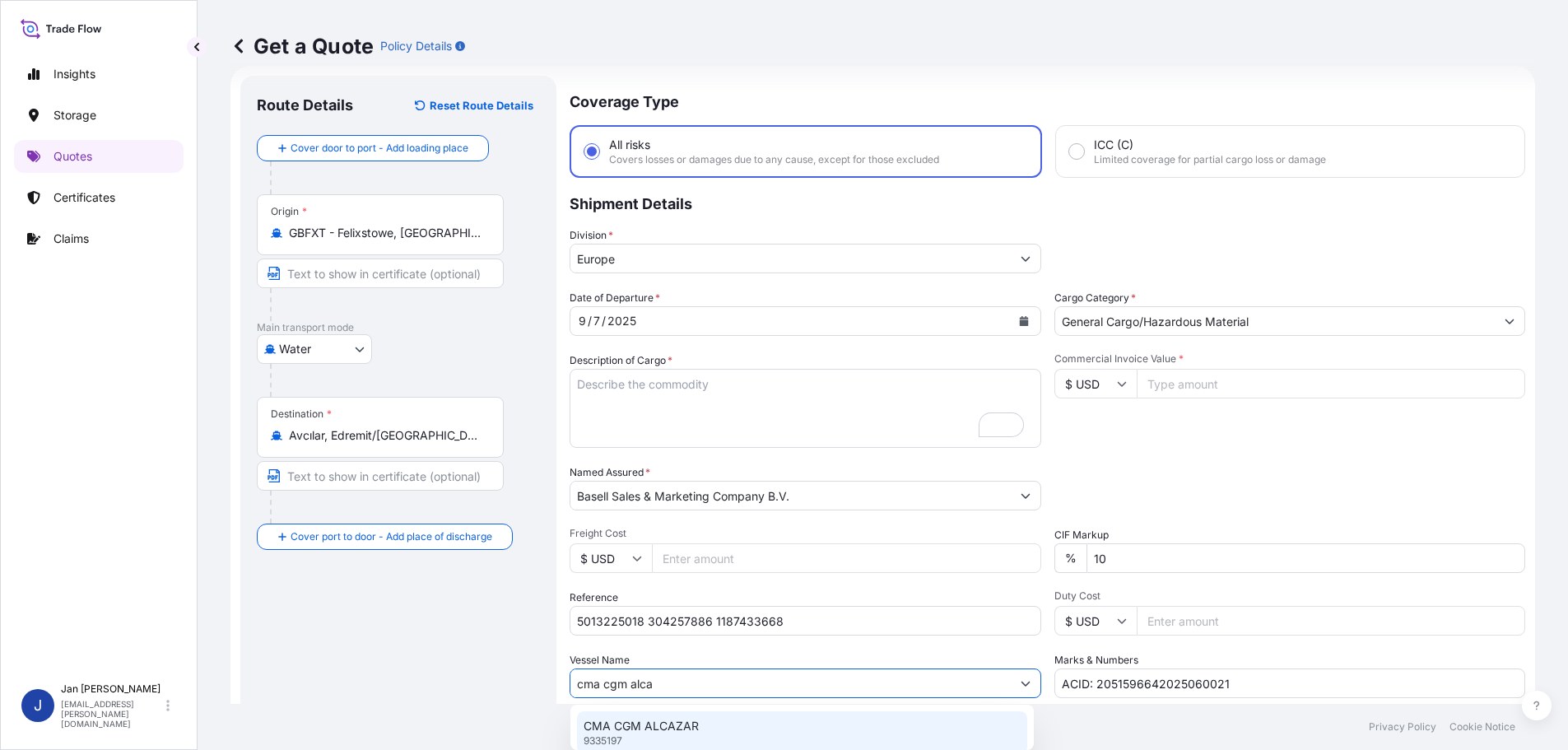
click at [643, 726] on p "CMA CGM ALCAZAR" at bounding box center [641, 726] width 115 height 16
type input "CMA CGM ALCAZAR"
click at [1124, 384] on icon at bounding box center [1128, 385] width 9 height 5
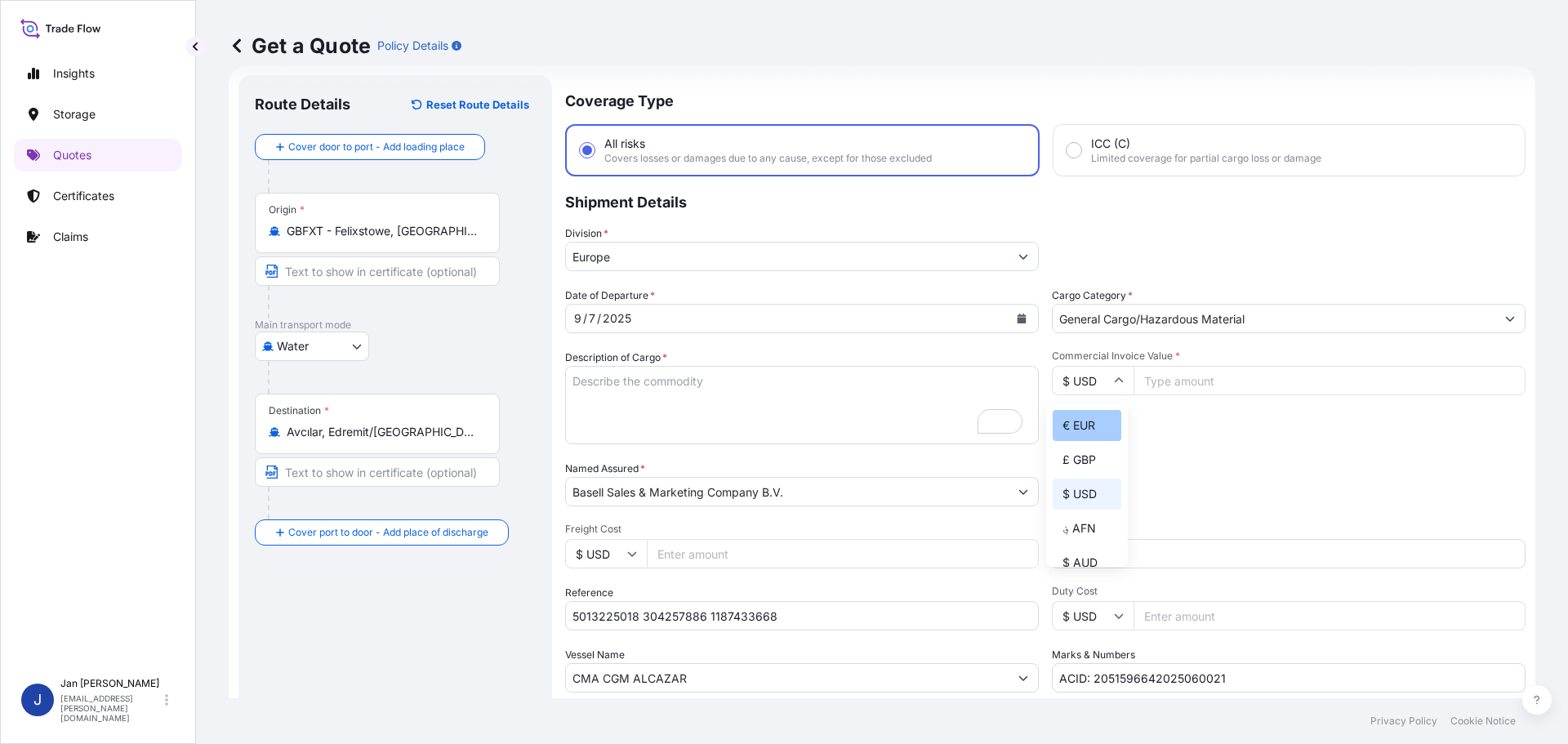
click at [1085, 431] on div "€ EUR" at bounding box center [1086, 426] width 68 height 31
type input "€ EUR"
click at [1160, 388] on input "Commercial Invoice Value *" at bounding box center [1329, 380] width 392 height 29
type input "28191.24"
click at [628, 415] on textarea "6930 BAGS LOADED ONTO 126 PALLETS LOADED INTO 7 40' HIGH CUBE CONTAINER PURELL …" at bounding box center [802, 404] width 473 height 78
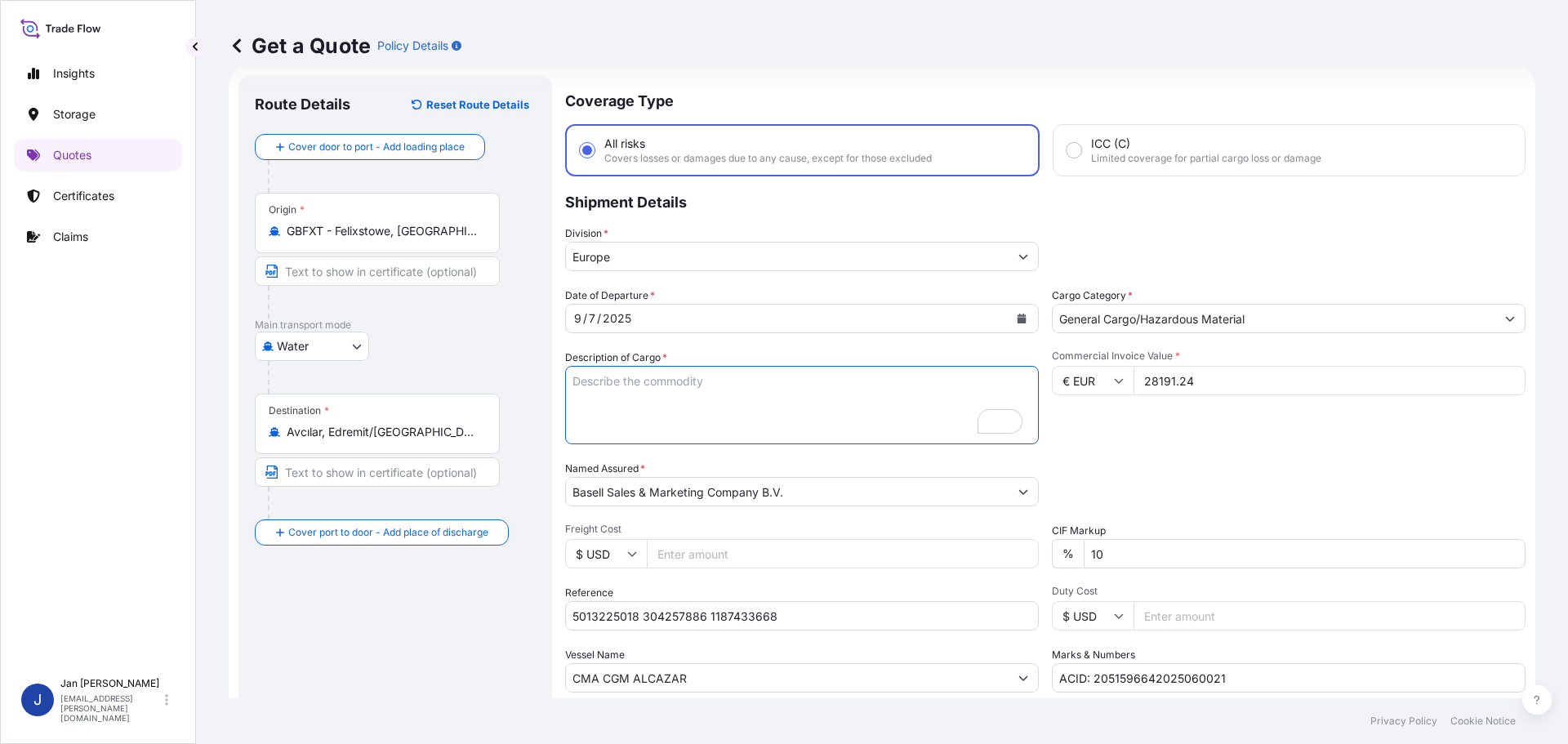
paste textarea "BAGS LOADED ONTO 18 PALLETS LOADED INTO 1 40' HIGH CUBE CONTAINER ICORENE N2106…"
click at [572, 379] on textarea "6930 BAGS LOADED ONTO 126 PALLETS LOADED INTO 7 40' HIGH CUBE CONTAINER PURELL …" at bounding box center [802, 404] width 473 height 78
click at [584, 375] on textarea "6930 BAGS LOADED ONTO 126 PALLETS LOADED INTO 7 40' HIGH CUBE CONTAINER PURELL …" at bounding box center [802, 404] width 473 height 78
type textarea "900 BAGS LOADED ONTO 18 PALLETS LOADED INTO 1 40' HIGH CUBE CONTAINER ICORENE N…"
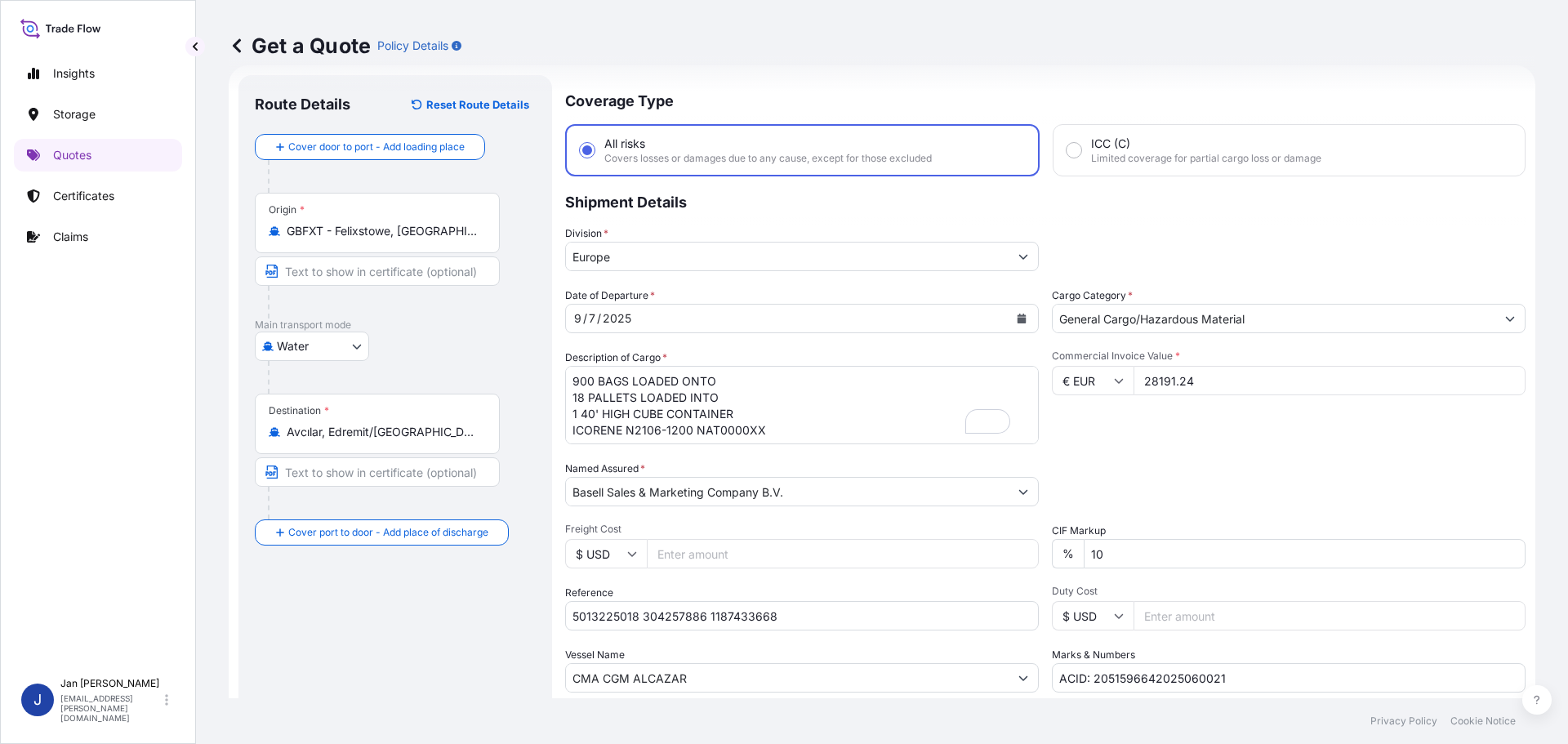
drag, startPoint x: 1263, startPoint y: 686, endPoint x: 932, endPoint y: 662, distance: 331.9
click at [933, 662] on div "Date of Departure * [DATE] Cargo Category * General Cargo/Hazardous Material De…" at bounding box center [1045, 490] width 960 height 405
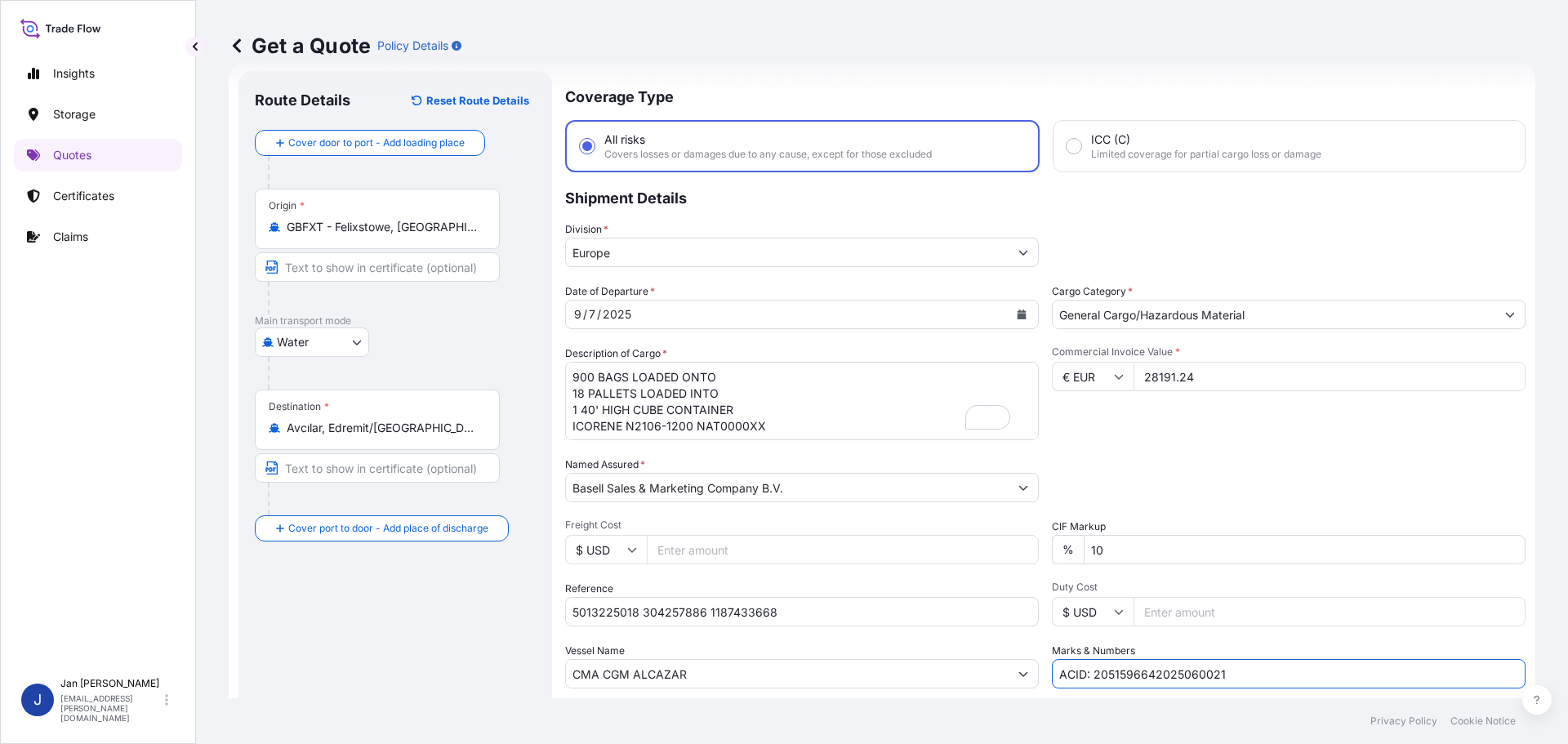
paste input ". [PERSON_NAME]/[GEOGRAPHIC_DATA]"
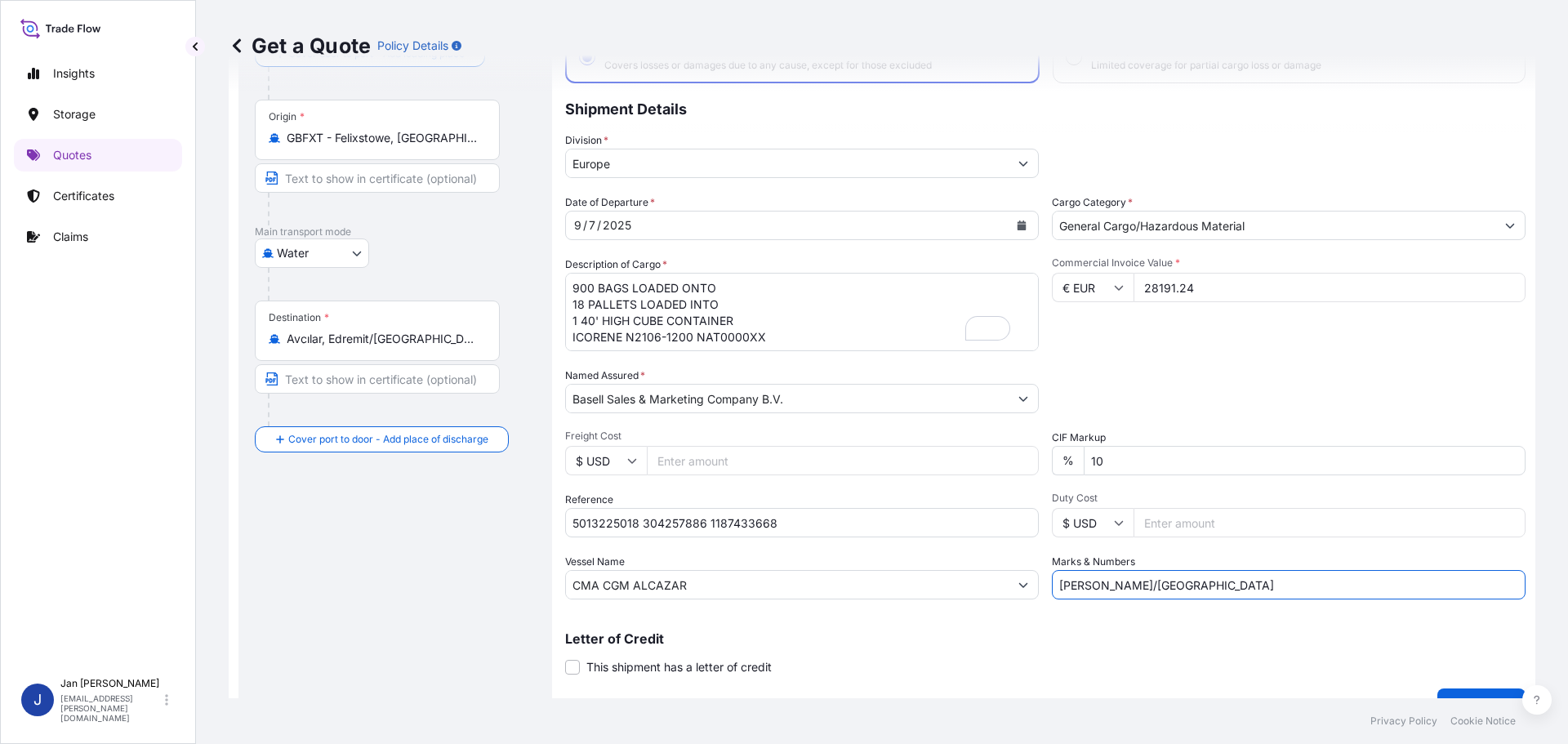
scroll to position [0, 0]
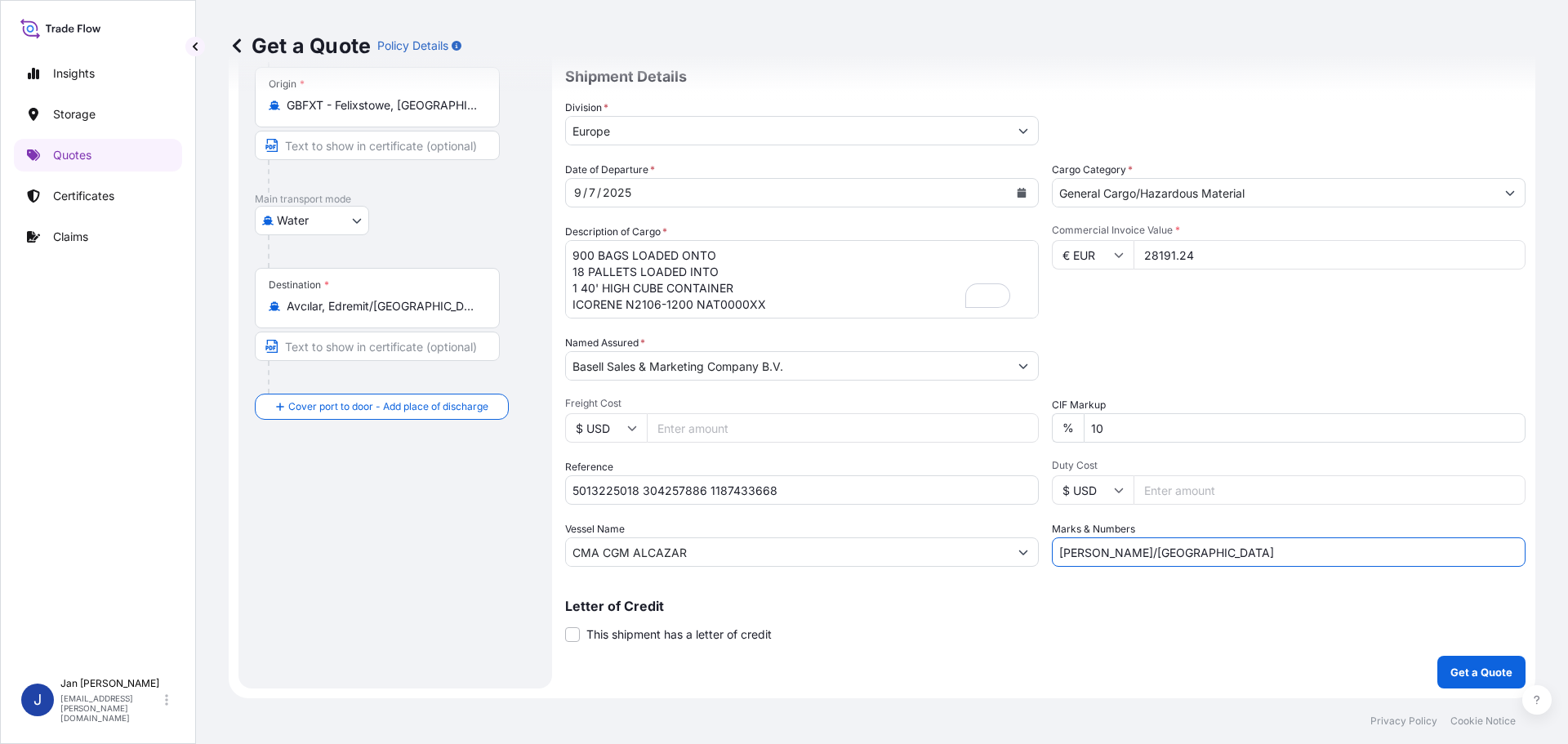
type input "[PERSON_NAME]/[GEOGRAPHIC_DATA]"
click at [1459, 661] on button "Get a Quote" at bounding box center [1481, 672] width 88 height 33
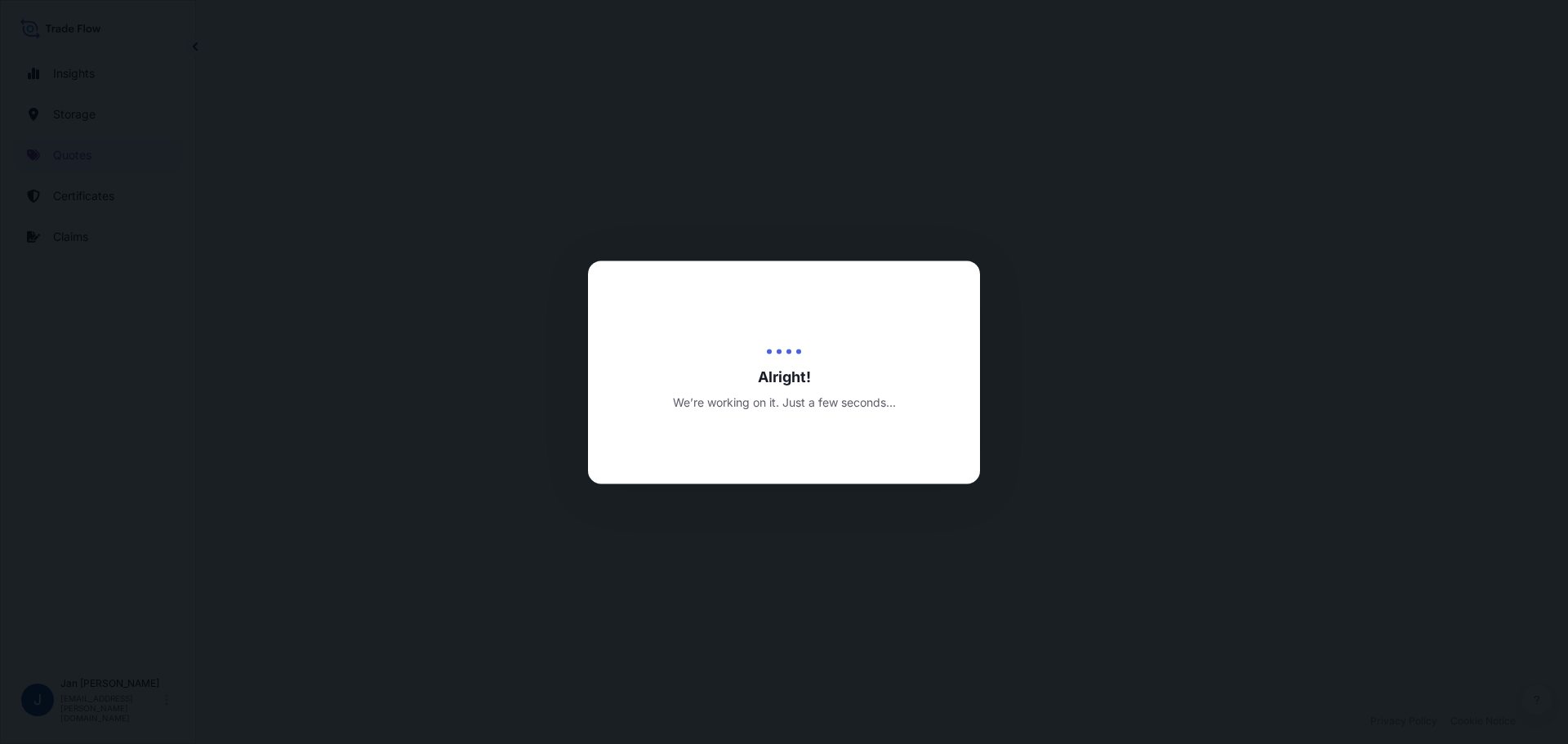
select select "Water"
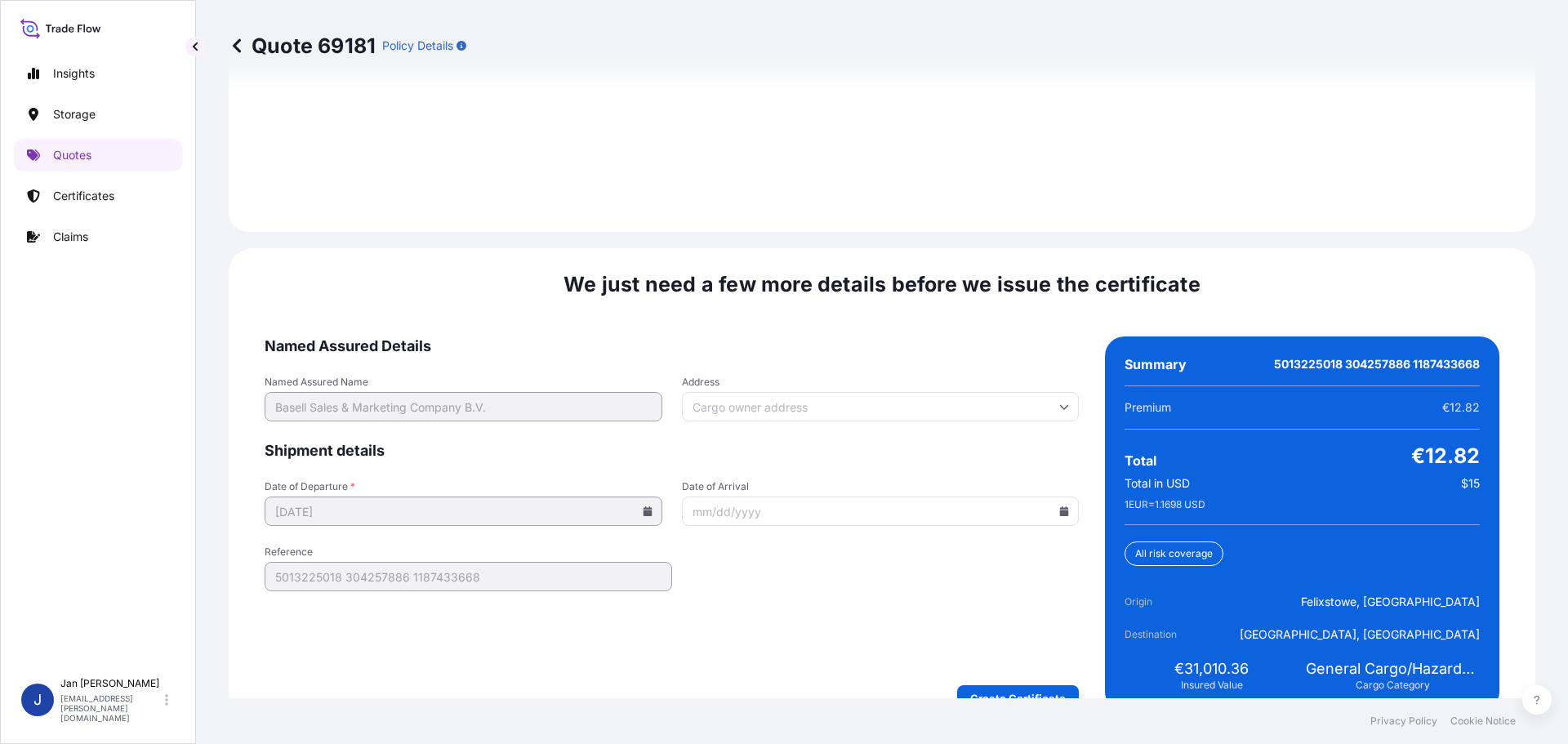
scroll to position [2372, 0]
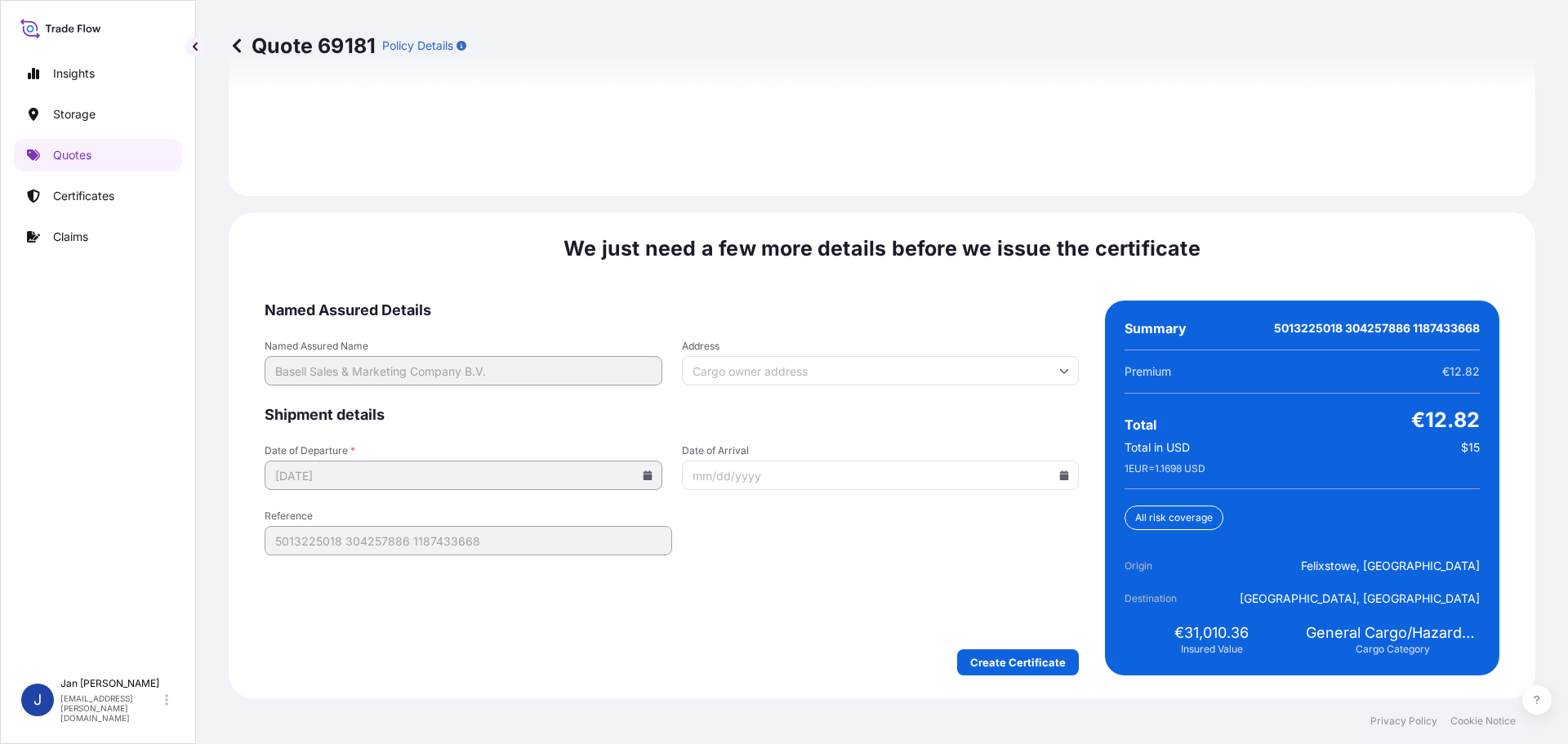
click at [1053, 482] on input "Date of Arrival" at bounding box center [881, 475] width 397 height 29
click at [1060, 476] on icon at bounding box center [1064, 476] width 9 height 10
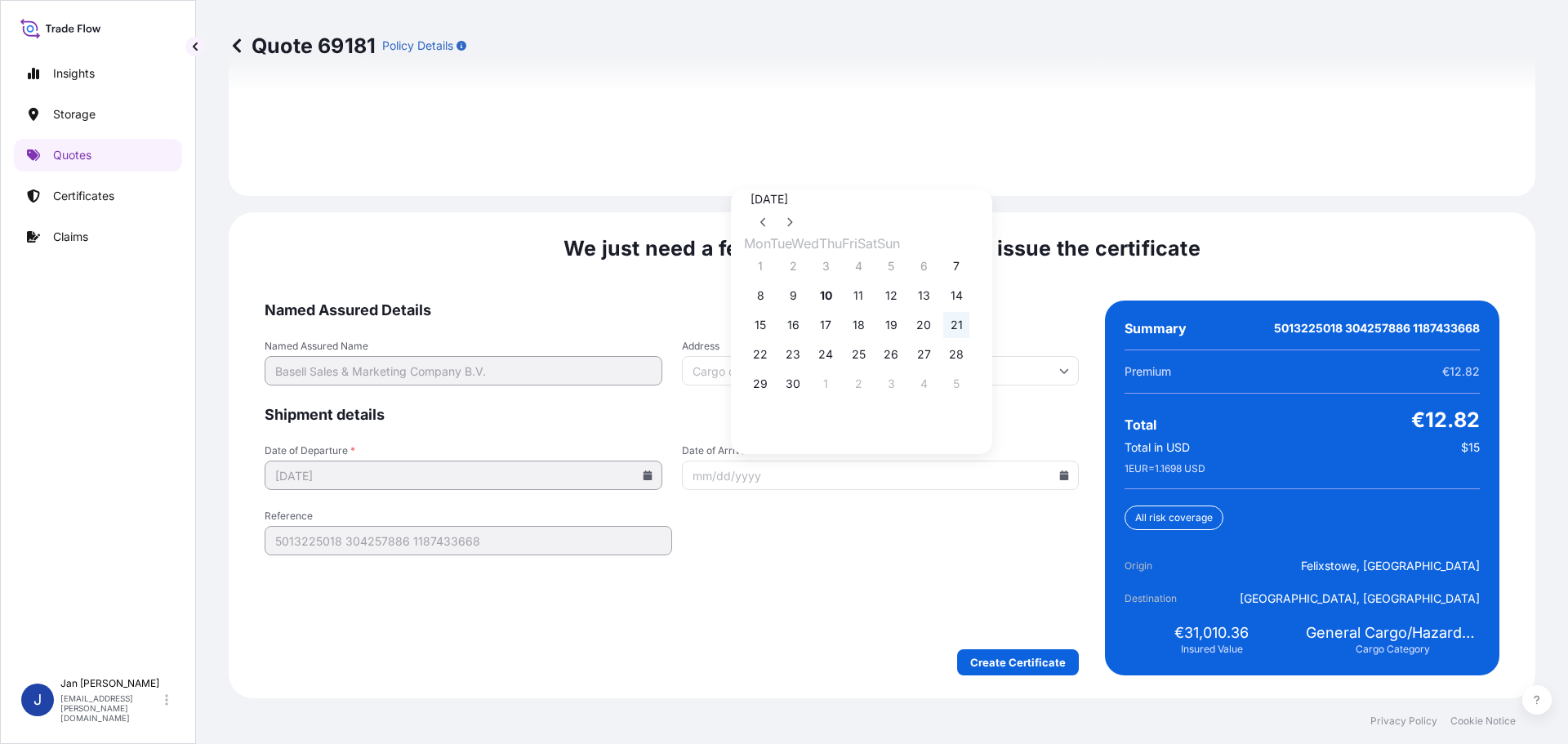
click at [969, 324] on button "21" at bounding box center [956, 324] width 26 height 26
type input "[DATE]"
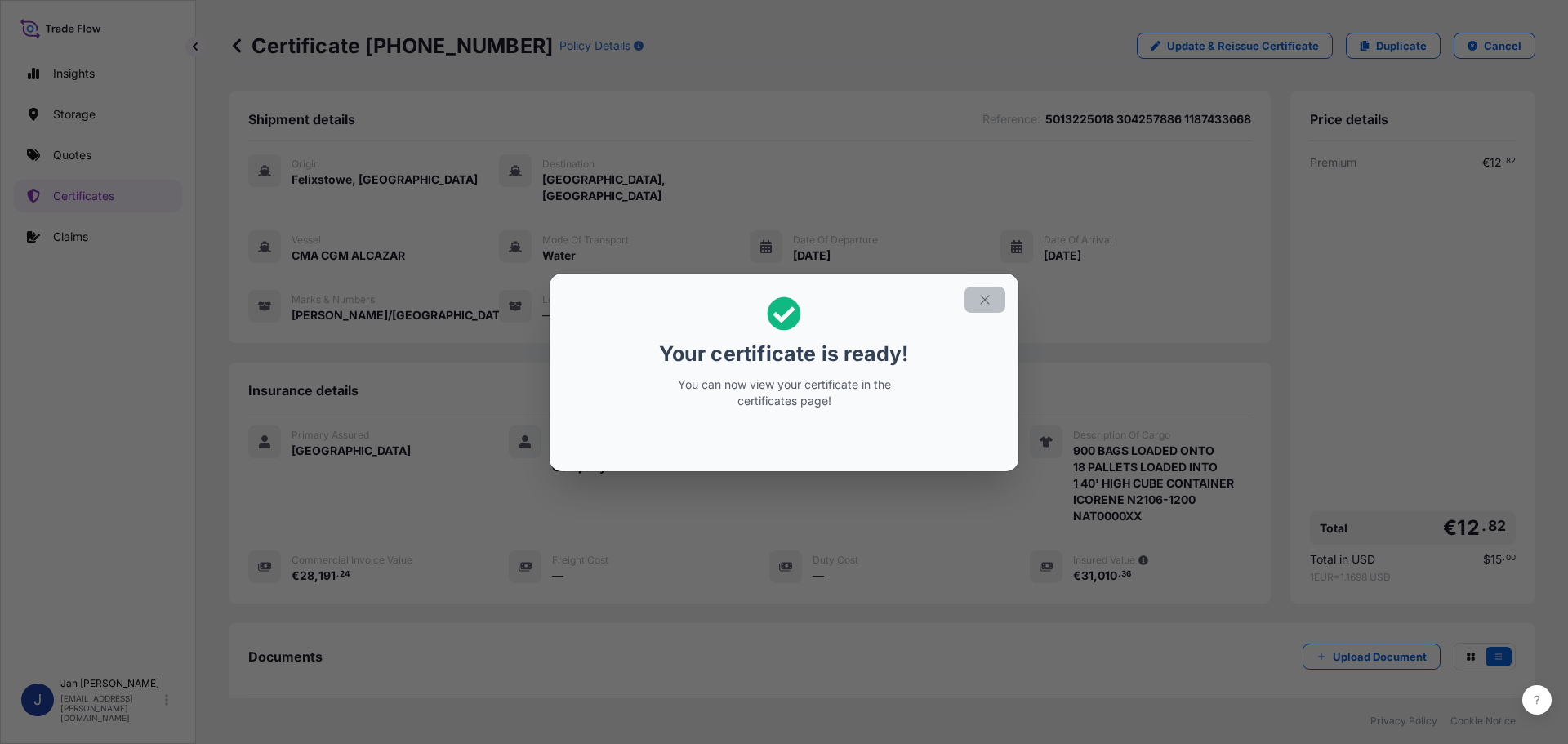
click at [986, 292] on icon "button" at bounding box center [984, 299] width 14 height 14
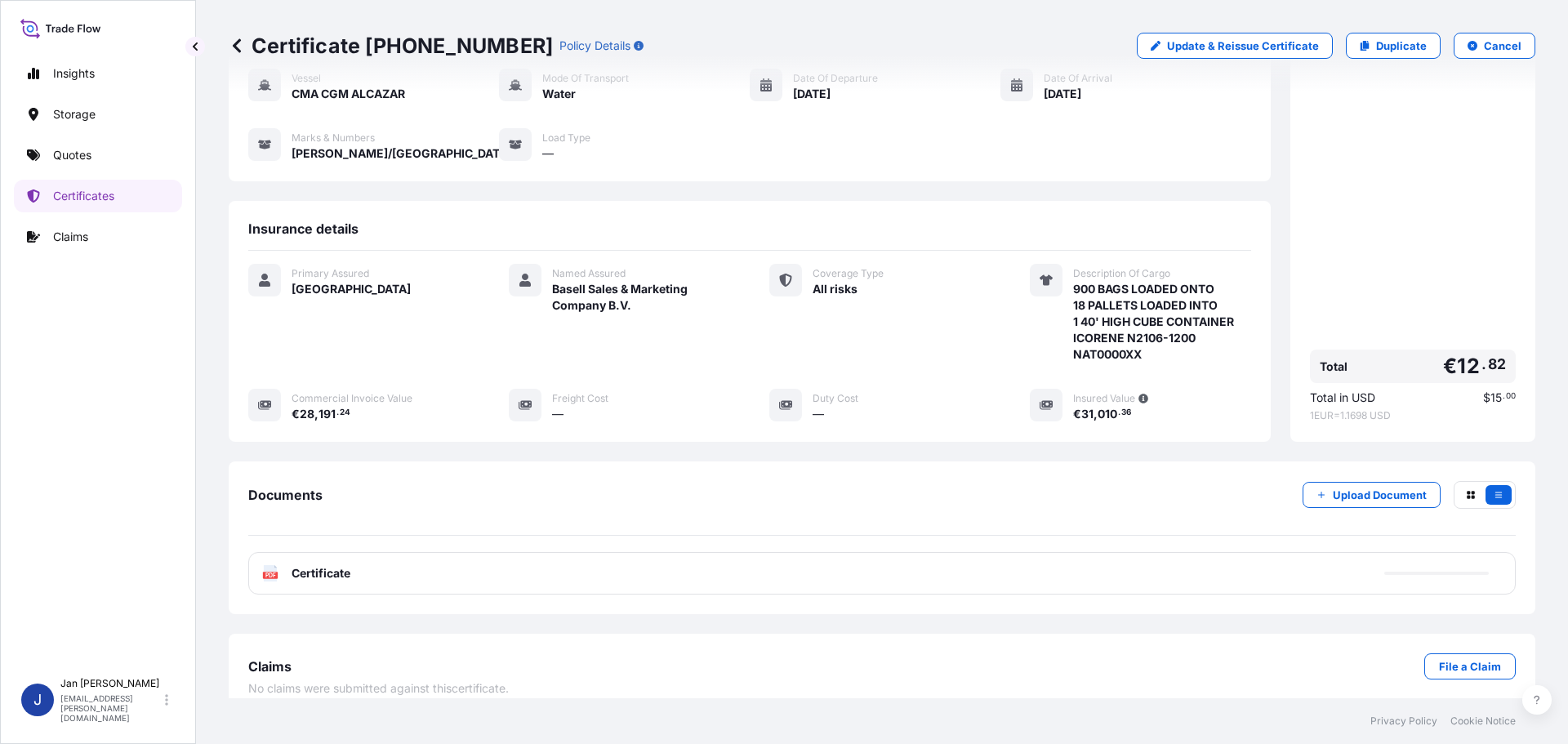
scroll to position [163, 0]
click at [269, 571] on text "PDF" at bounding box center [270, 574] width 11 height 6
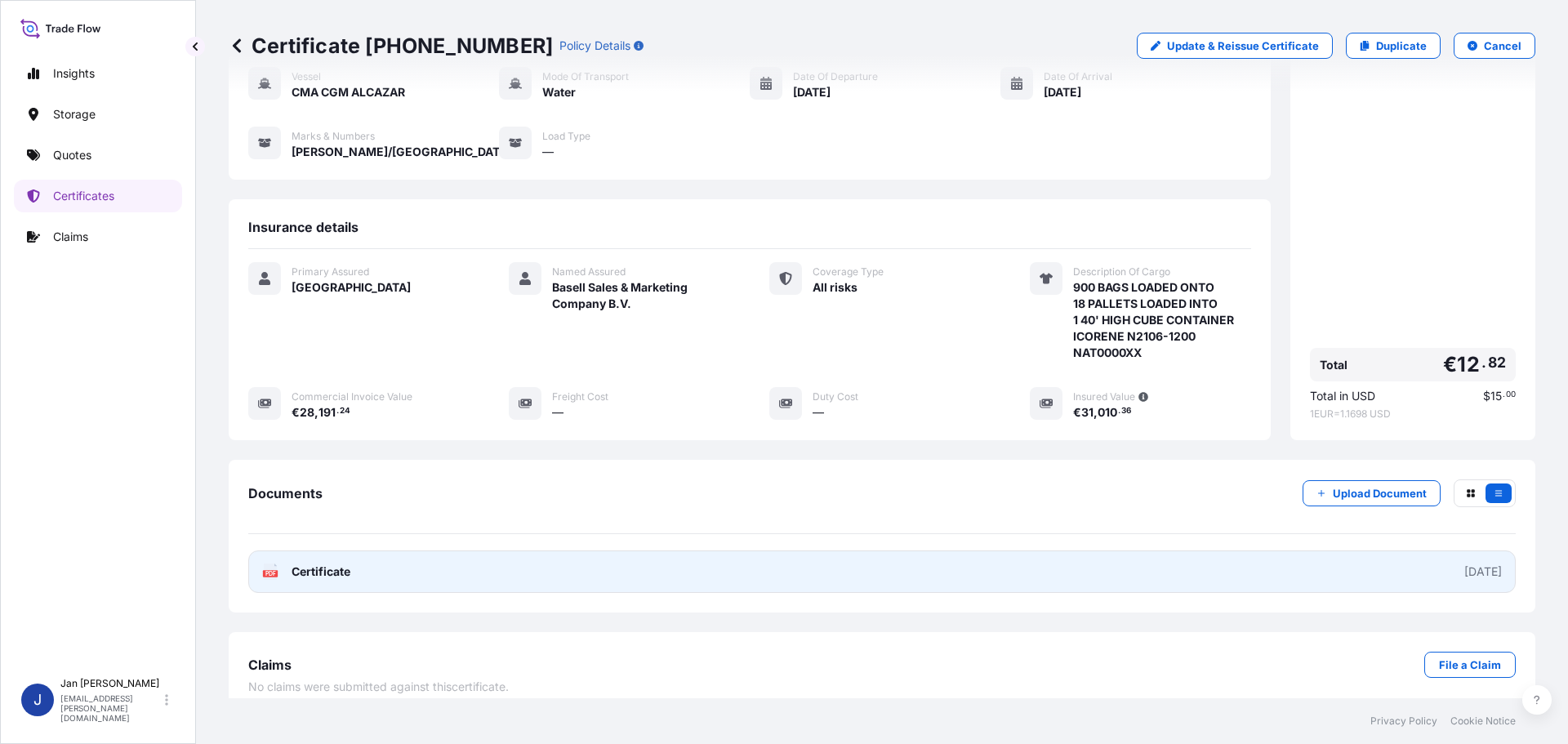
click at [273, 571] on text "PDF" at bounding box center [270, 574] width 11 height 6
